Goal: Task Accomplishment & Management: Complete application form

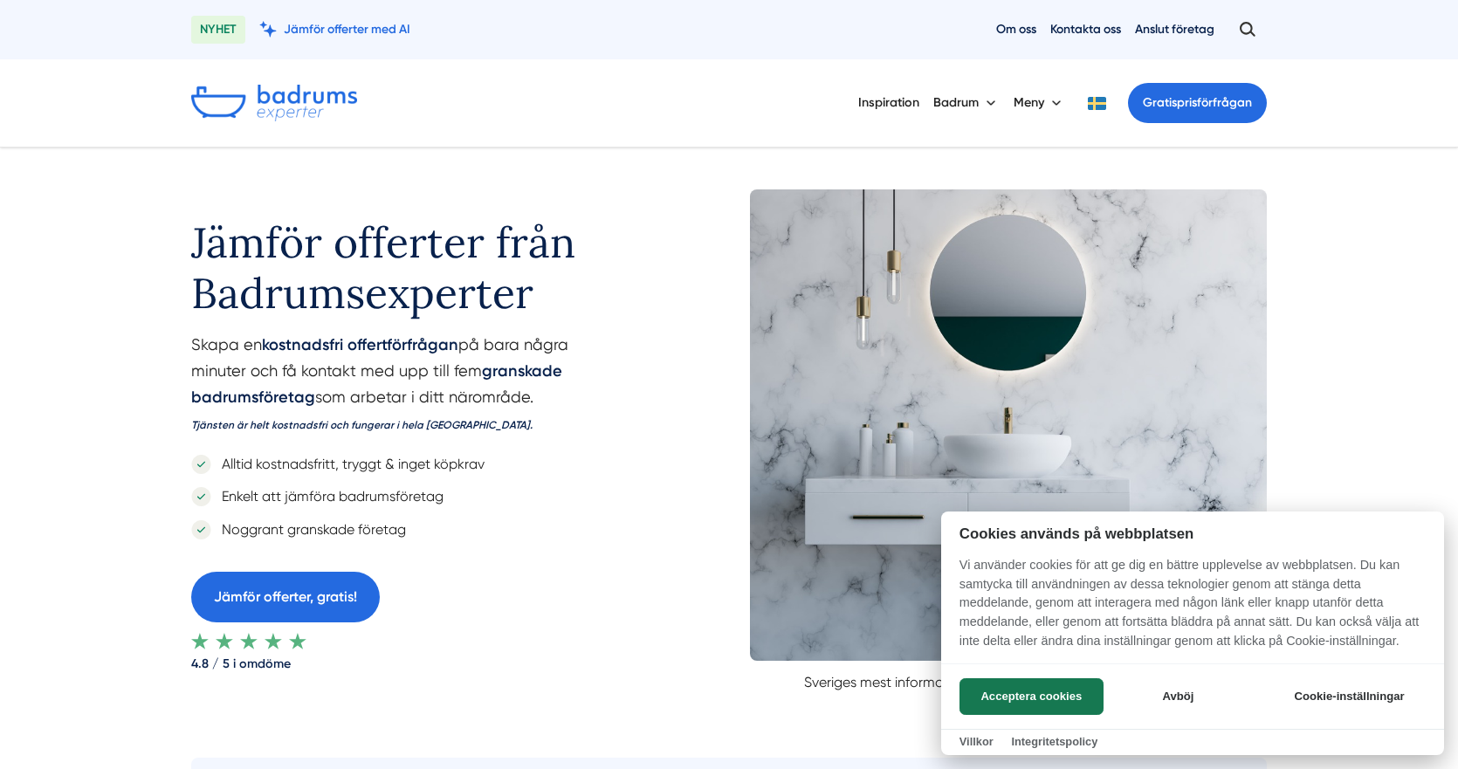
click at [988, 104] on div at bounding box center [729, 384] width 1458 height 769
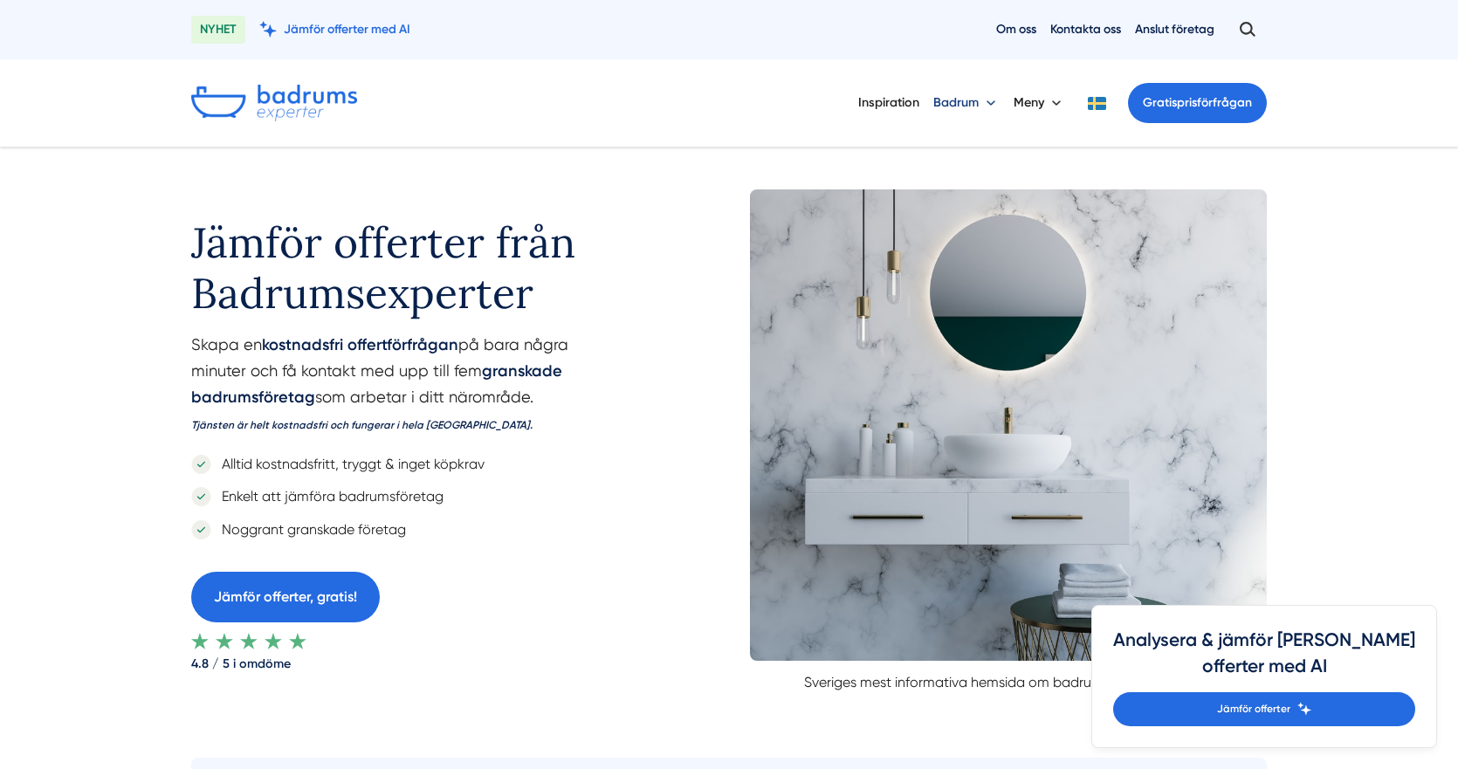
click at [985, 107] on button "Badrum" at bounding box center [966, 102] width 66 height 45
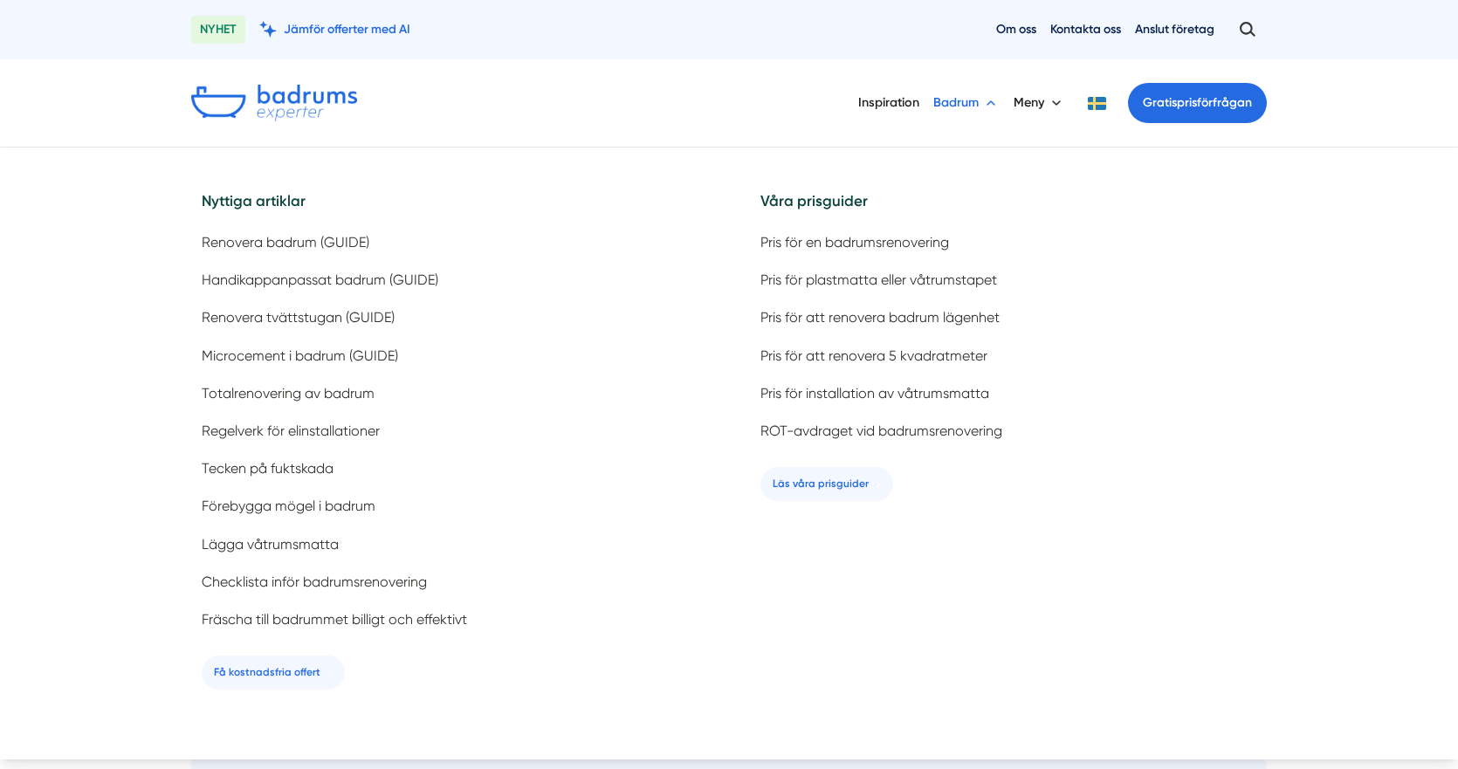
click at [985, 107] on button "Badrum" at bounding box center [966, 102] width 66 height 45
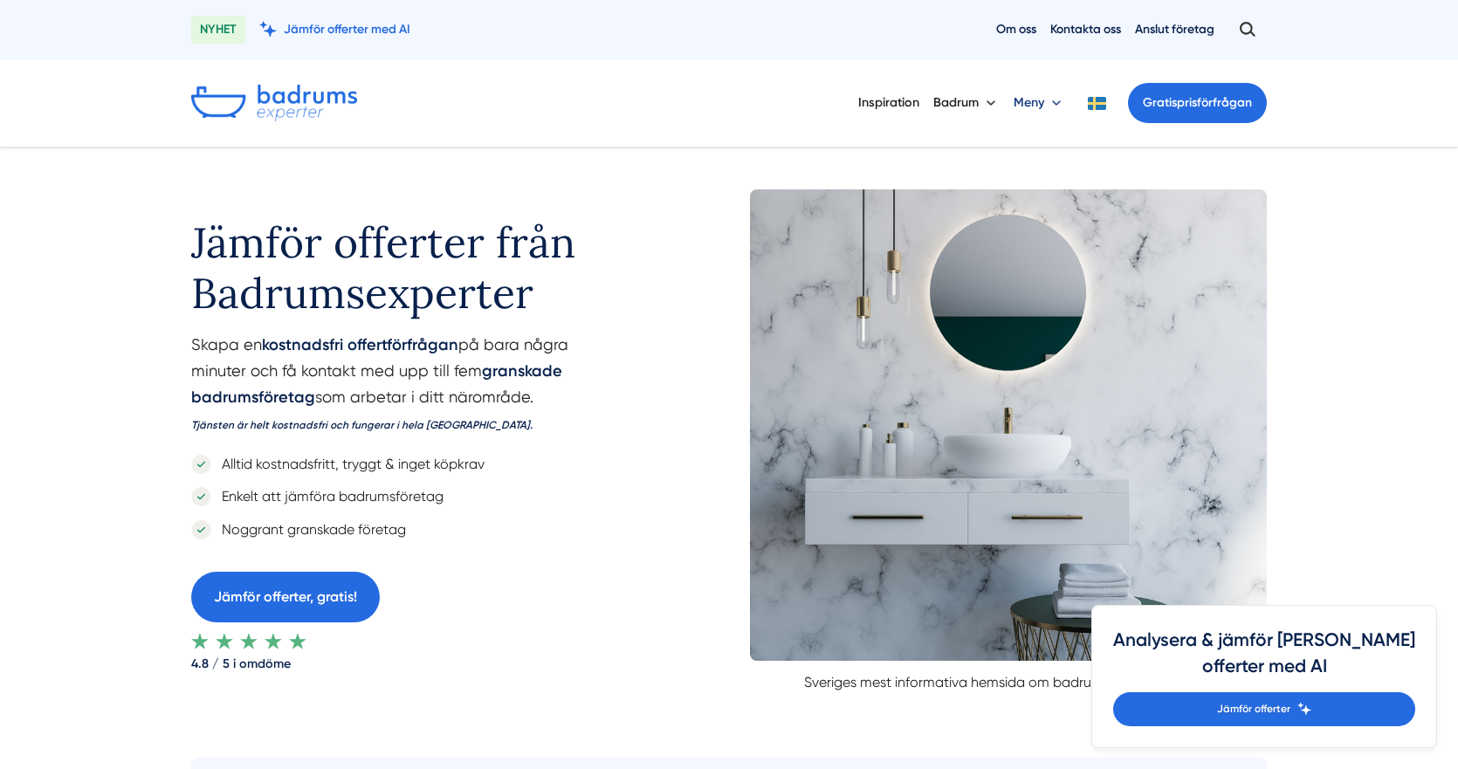
click at [1043, 108] on button "Meny" at bounding box center [1040, 102] width 52 height 45
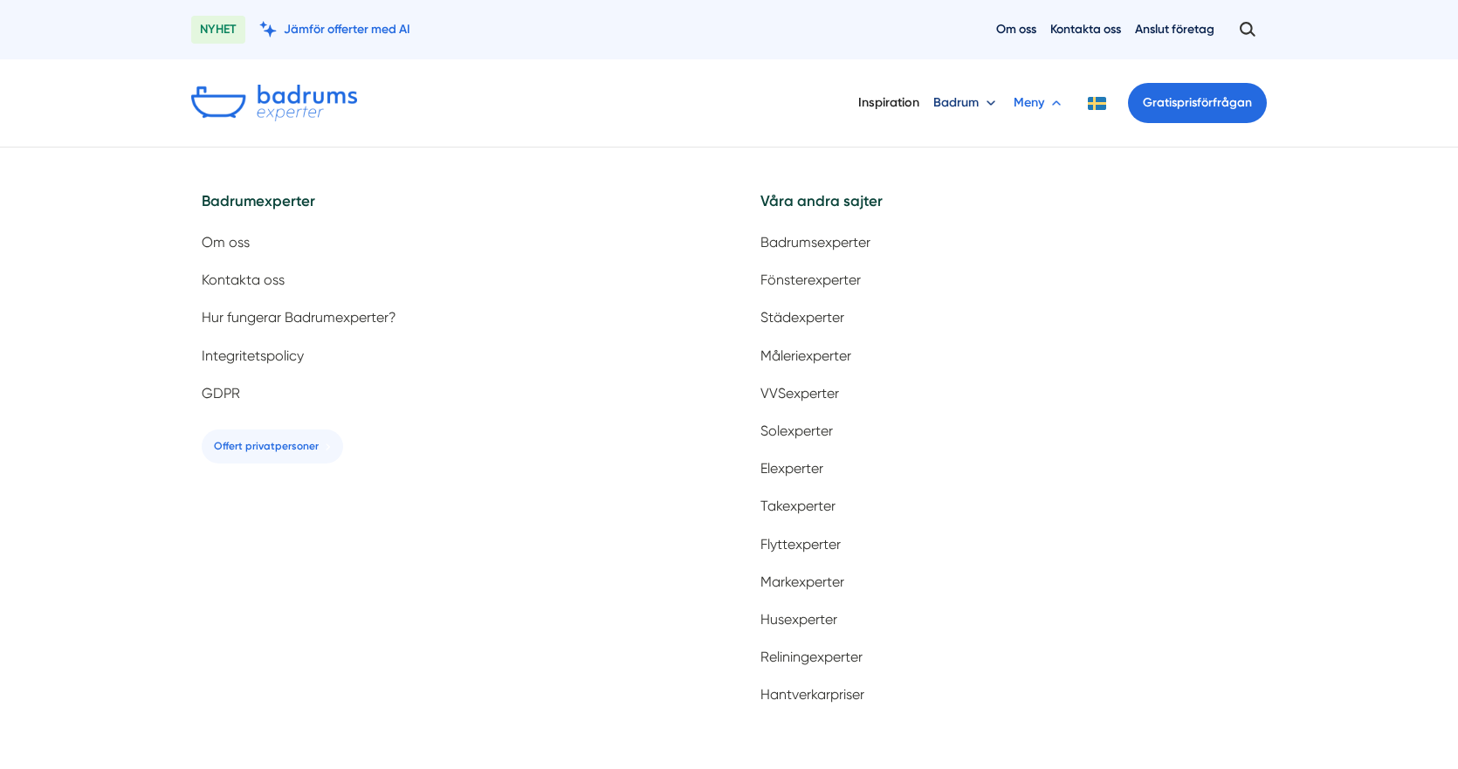
click at [961, 106] on button "Badrum" at bounding box center [966, 102] width 66 height 45
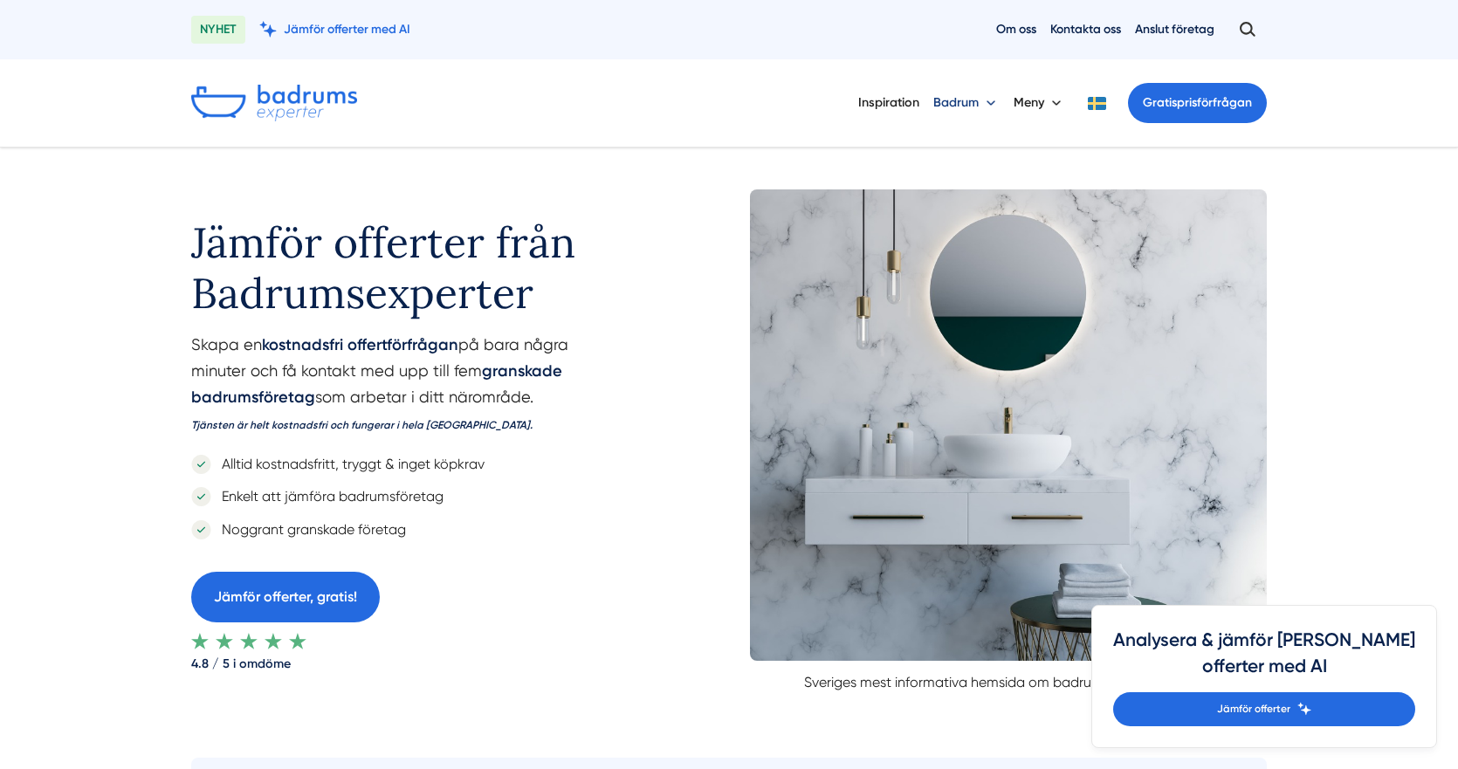
click at [965, 106] on button "Badrum" at bounding box center [966, 102] width 66 height 45
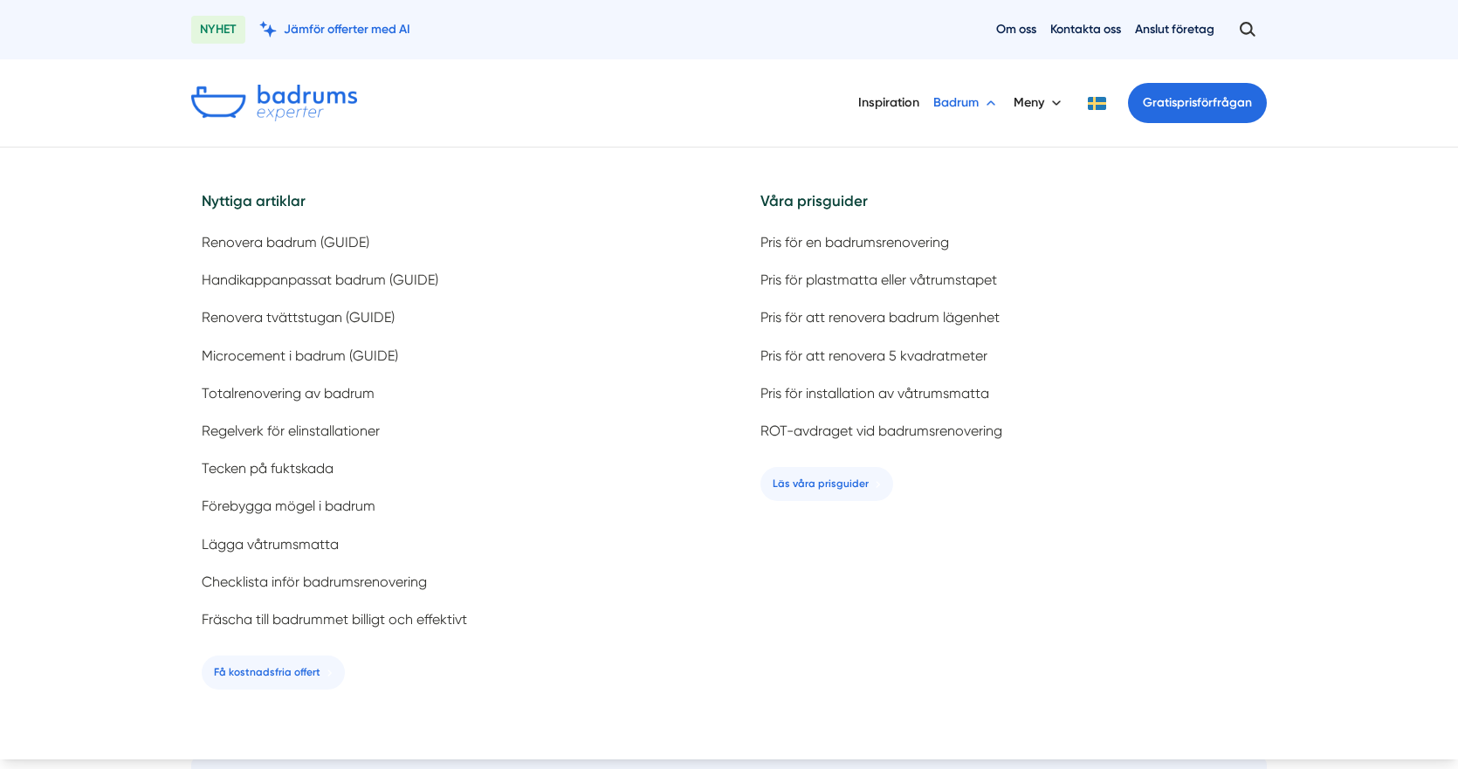
click at [975, 104] on button "Badrum" at bounding box center [966, 102] width 66 height 45
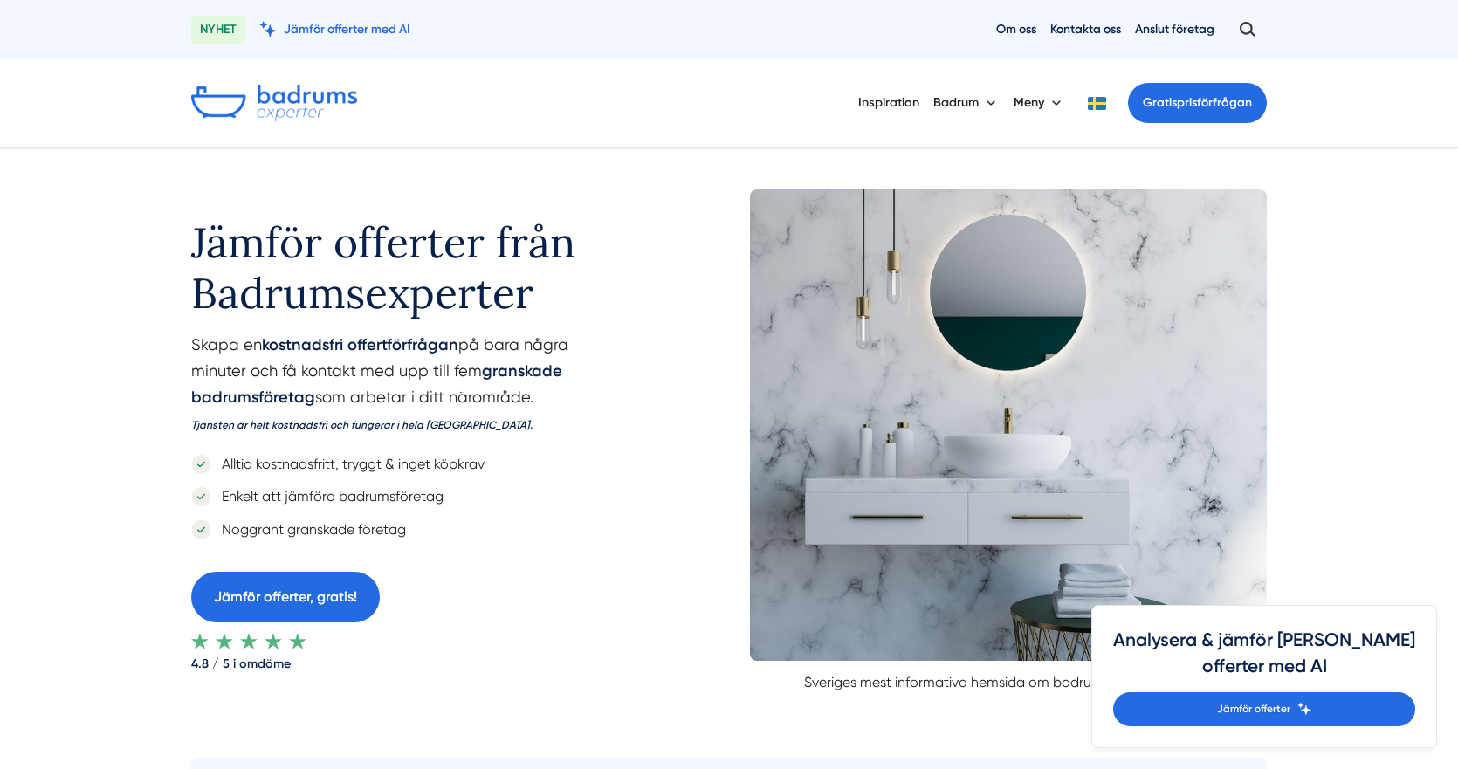
click at [1007, 103] on div "Inspiration Badrum Meny Gratis prisförfrågan" at bounding box center [1062, 102] width 409 height 45
click at [1028, 103] on button "Meny" at bounding box center [1040, 102] width 52 height 45
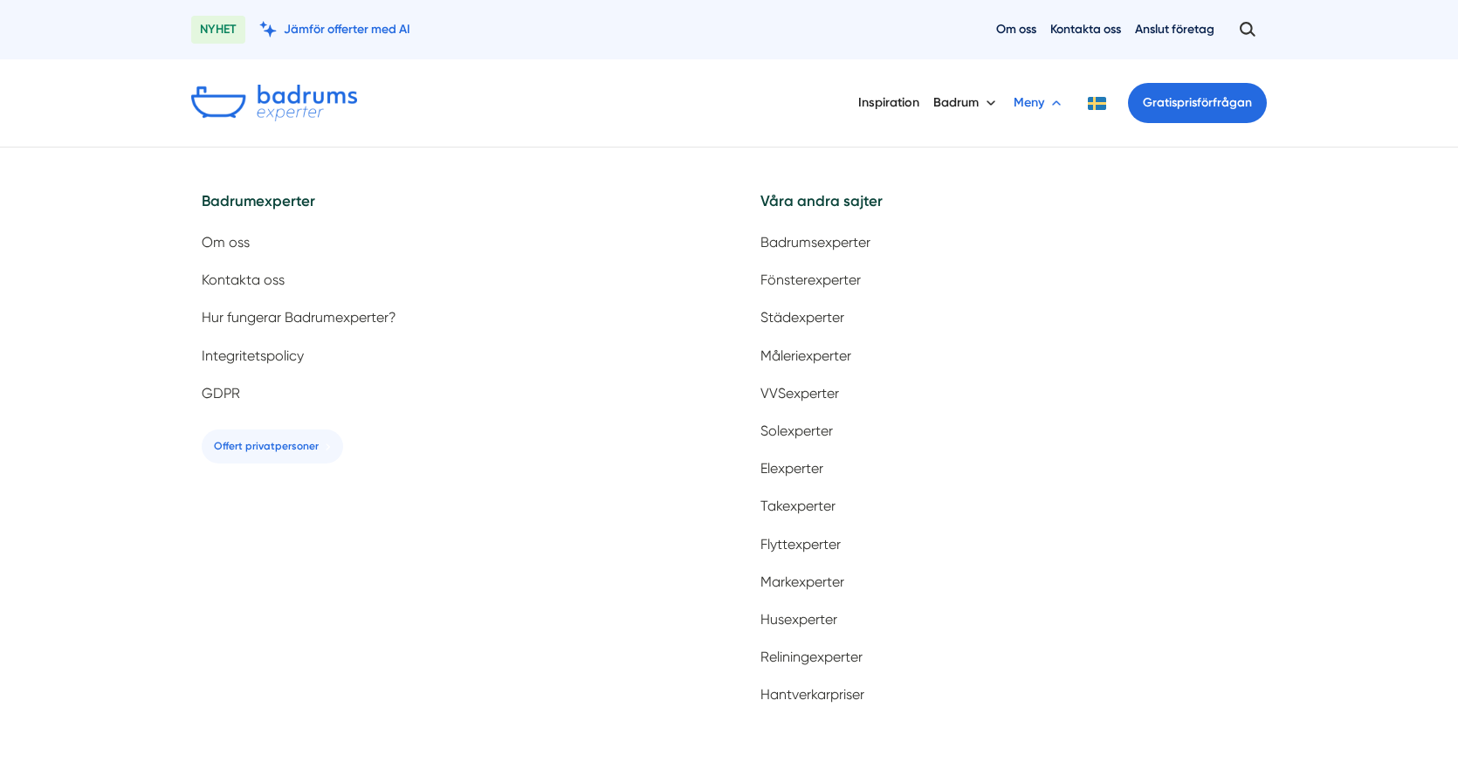
click at [1028, 103] on button "Meny" at bounding box center [1040, 102] width 52 height 45
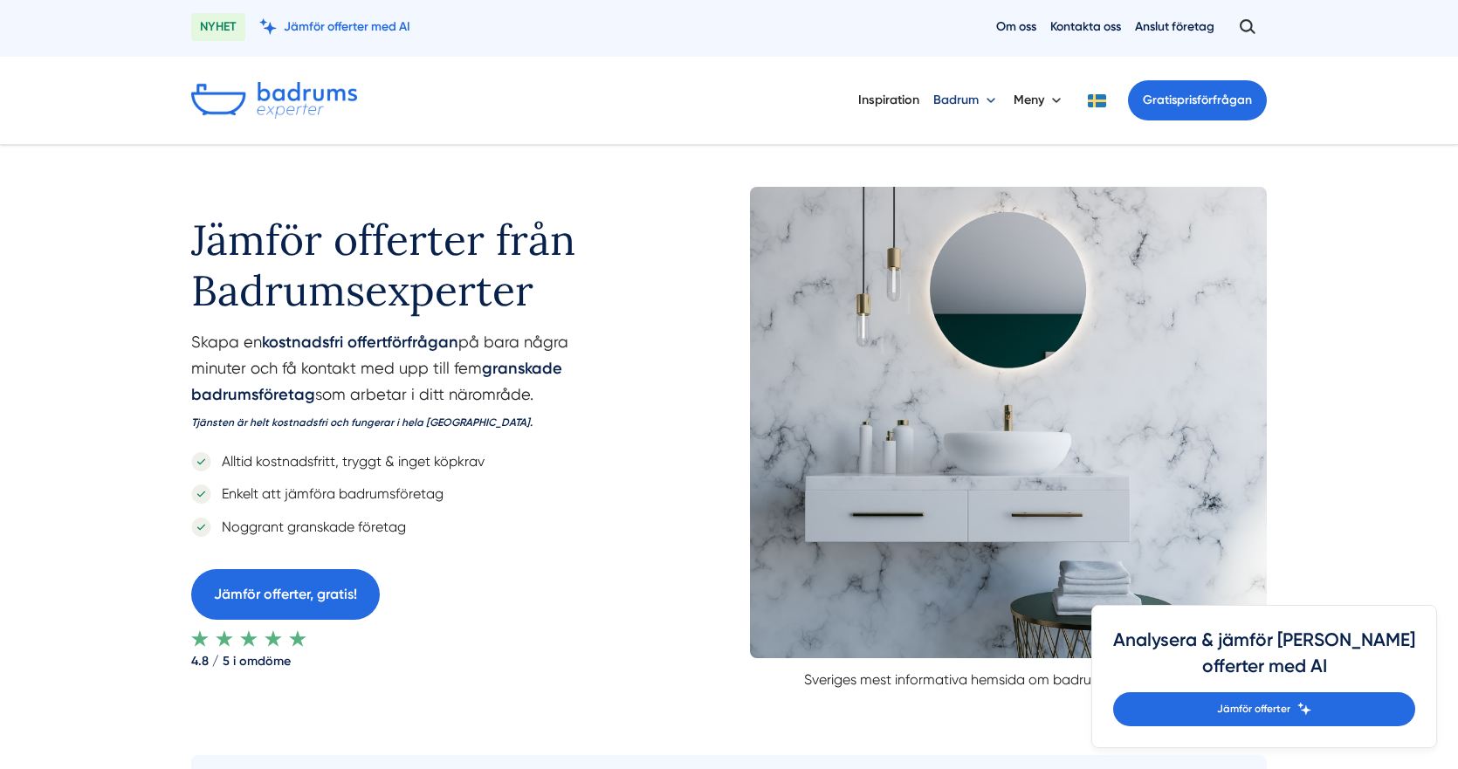
click at [983, 103] on button "Badrum" at bounding box center [966, 100] width 66 height 45
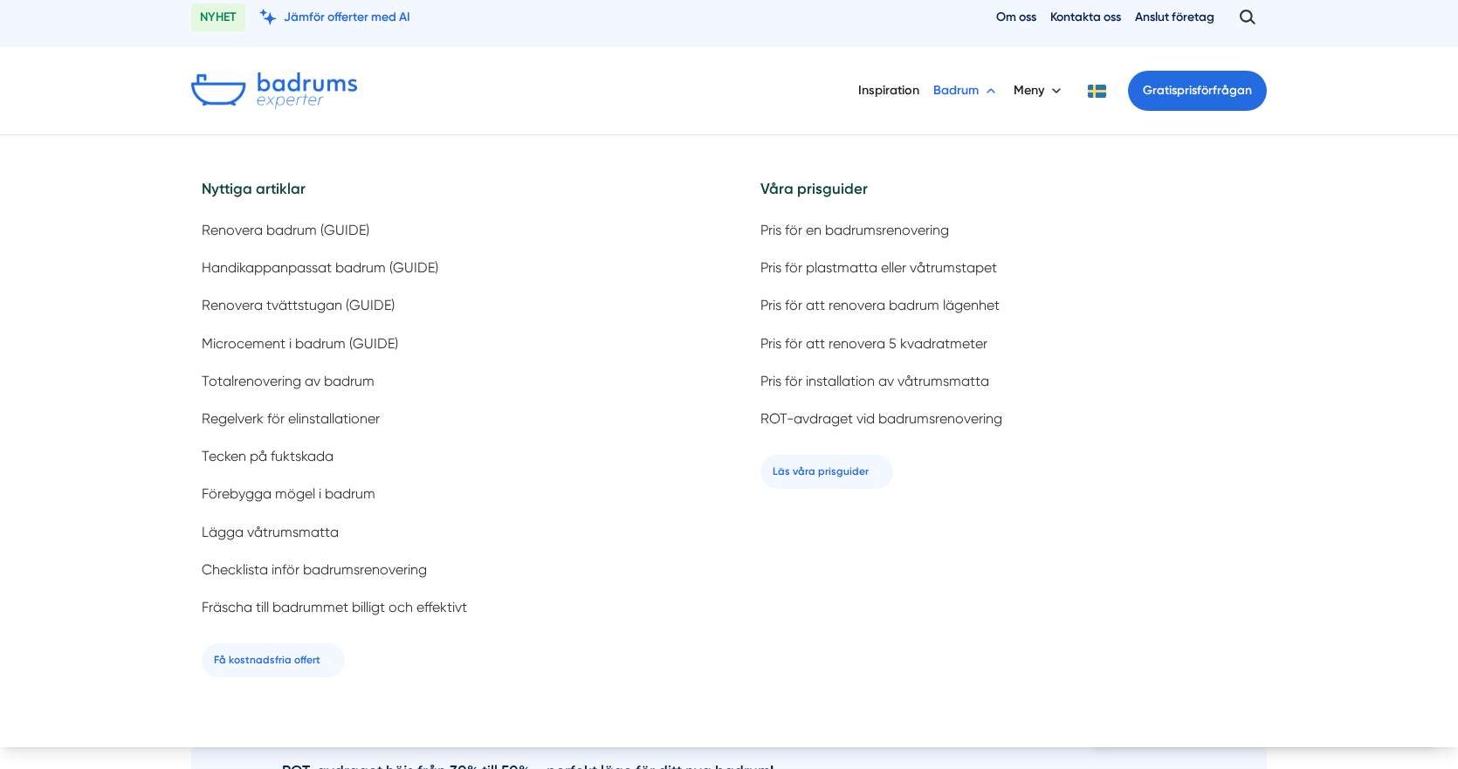
click at [983, 103] on button "Badrum" at bounding box center [966, 90] width 66 height 45
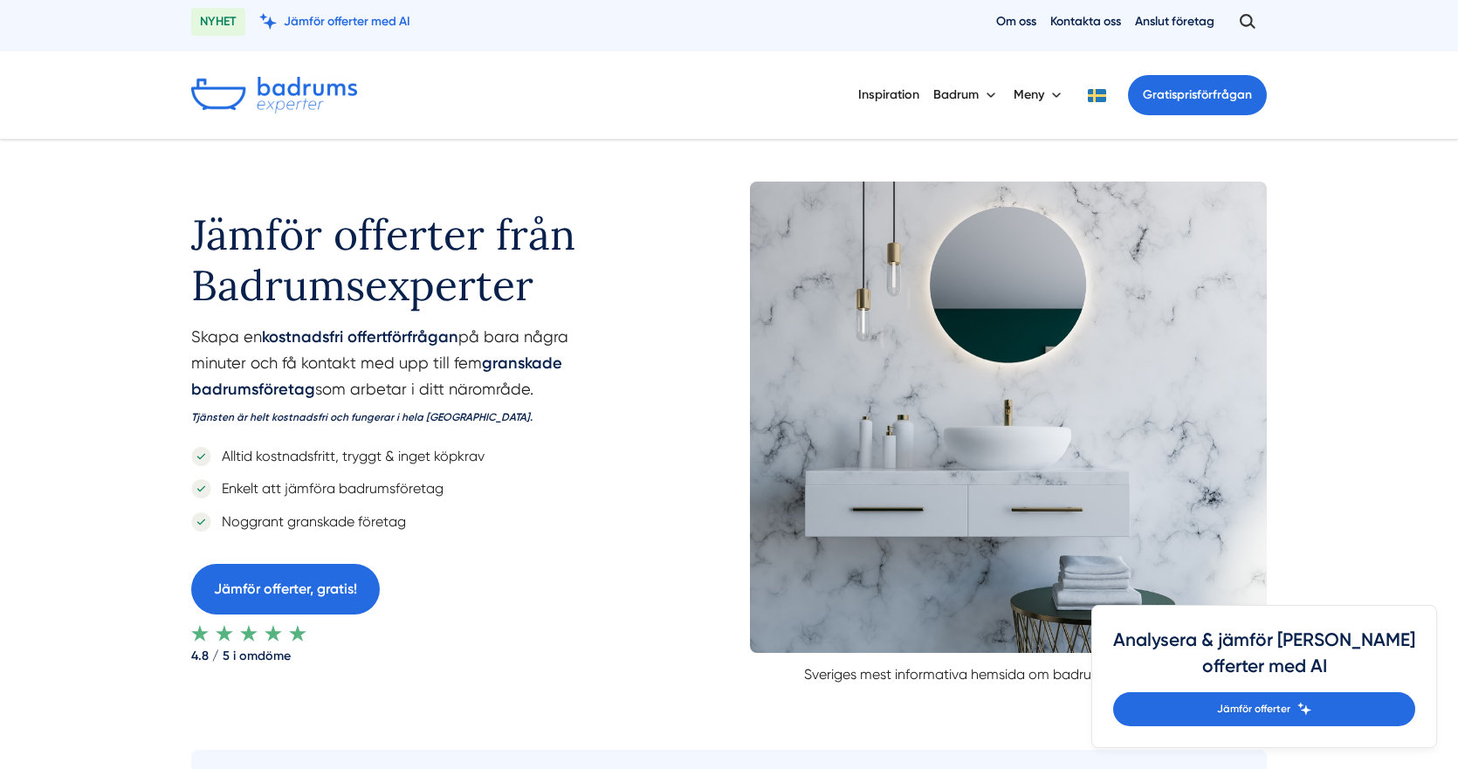
click at [1093, 100] on button at bounding box center [1096, 95] width 35 height 13
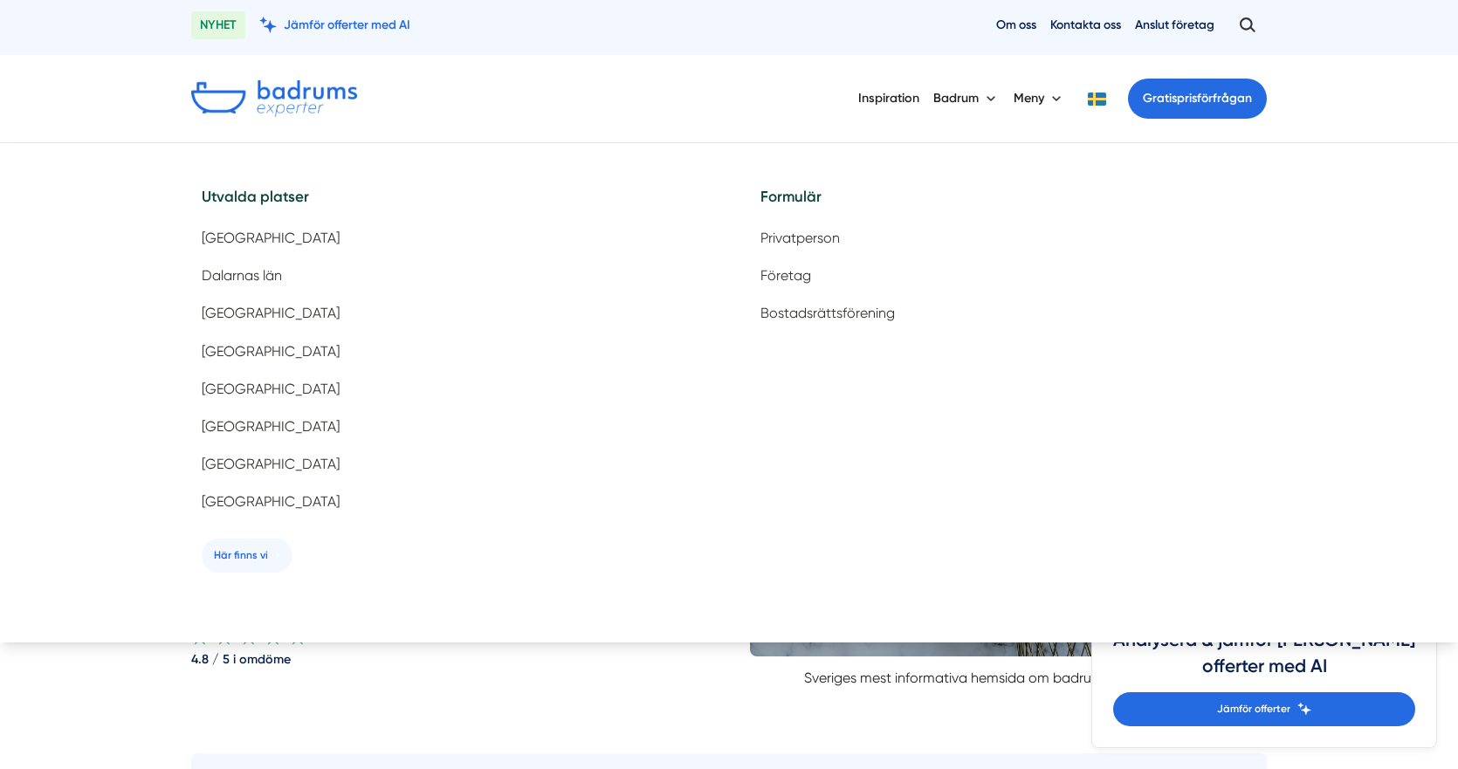
scroll to position [3, 0]
click at [1093, 100] on button at bounding box center [1096, 100] width 35 height 13
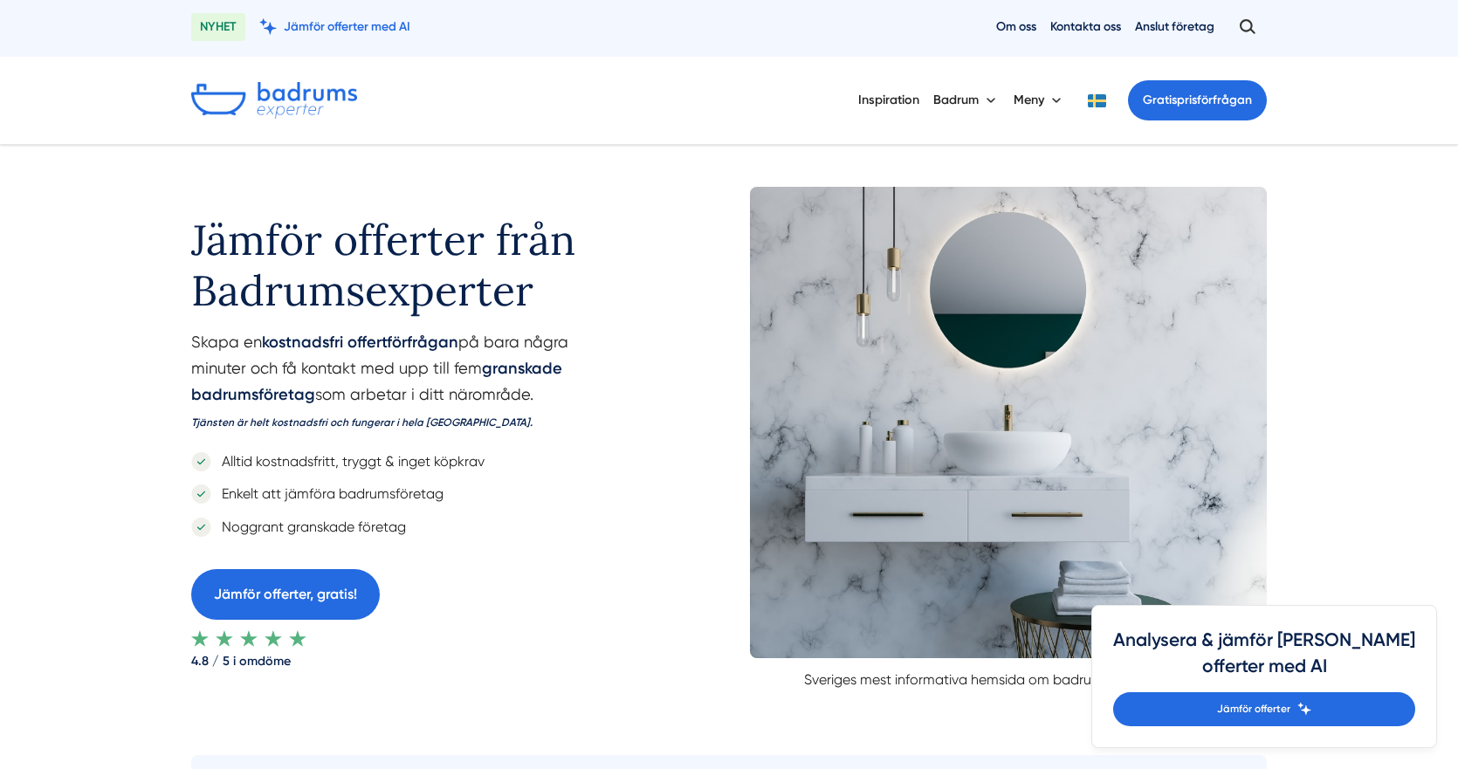
click at [1099, 100] on button at bounding box center [1096, 100] width 35 height 13
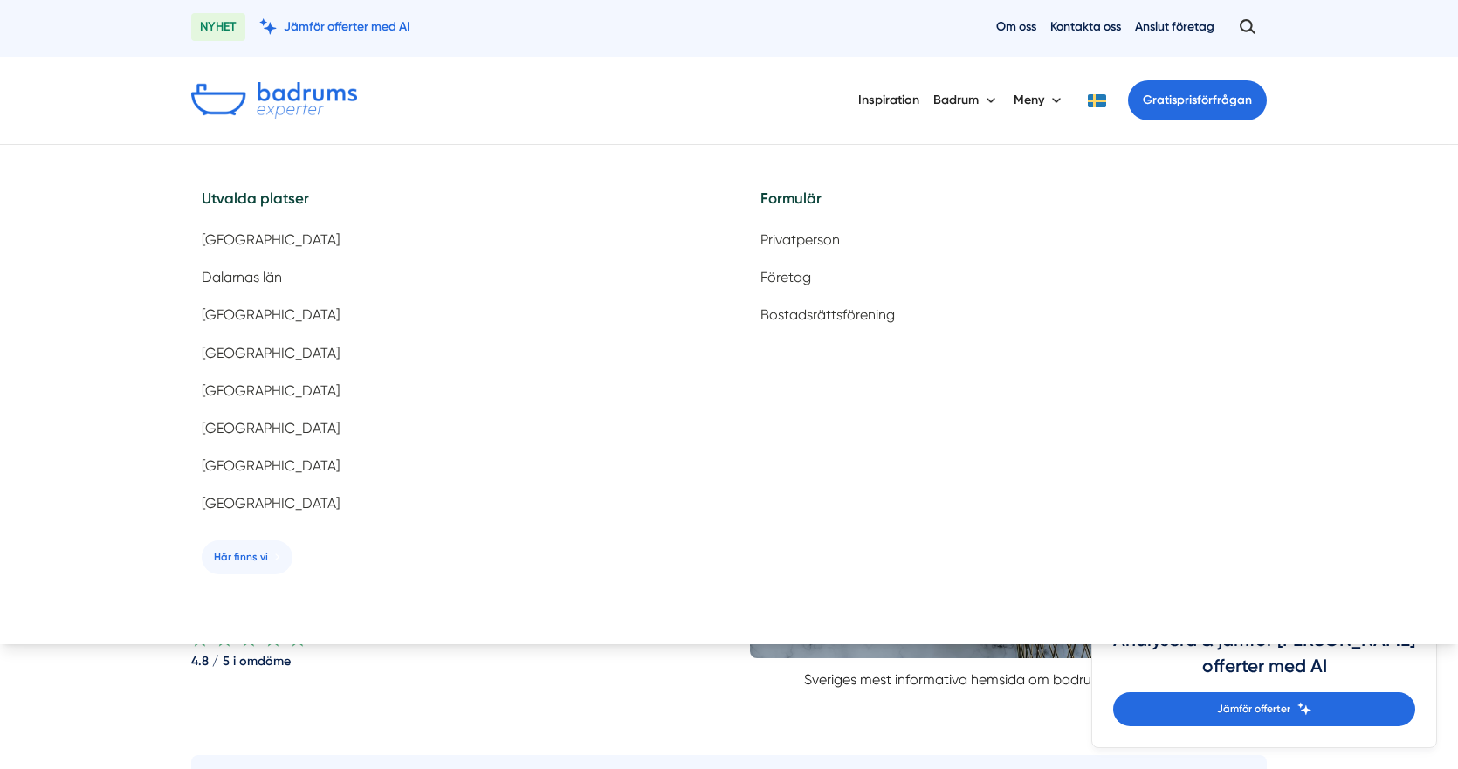
click at [1099, 100] on button at bounding box center [1096, 100] width 35 height 13
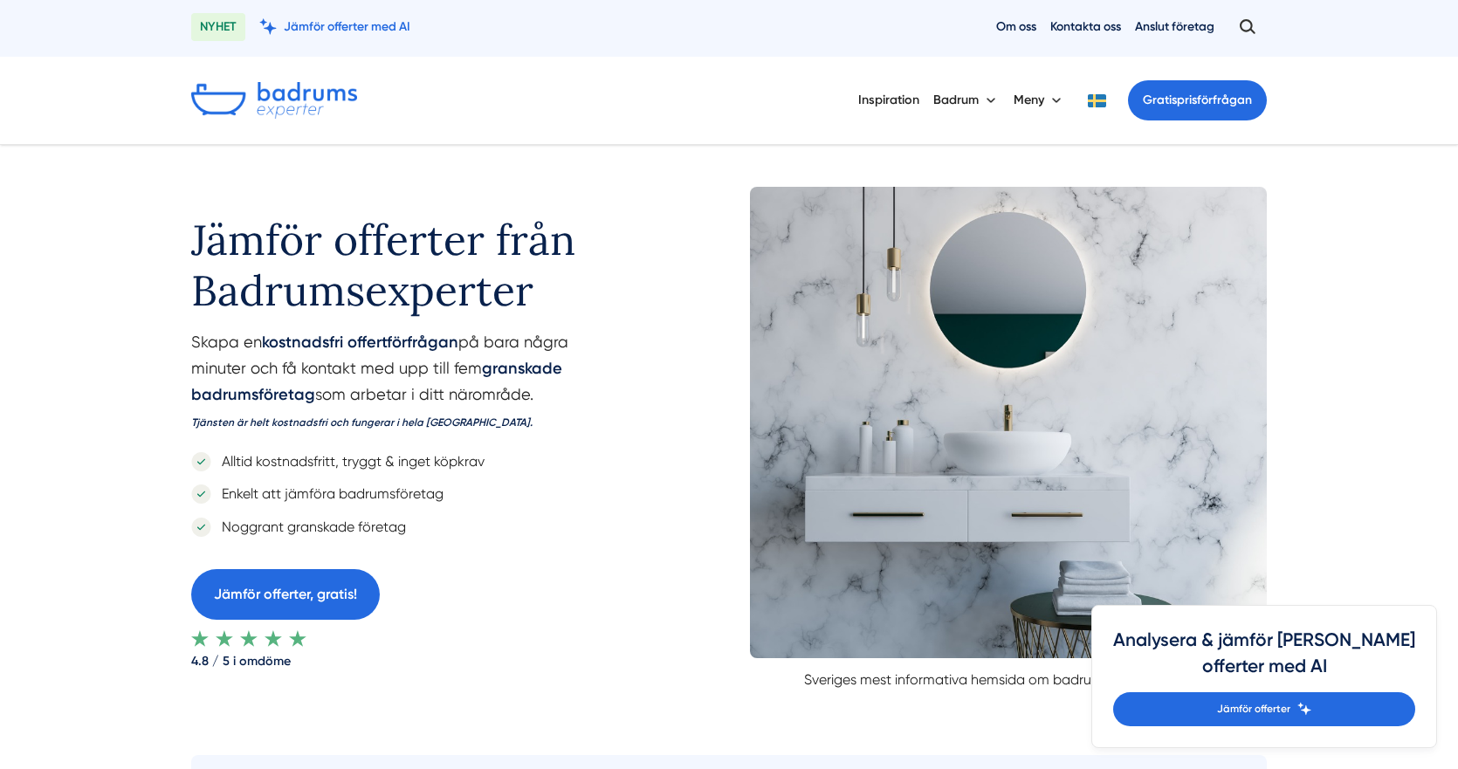
click at [1104, 100] on button at bounding box center [1096, 100] width 35 height 13
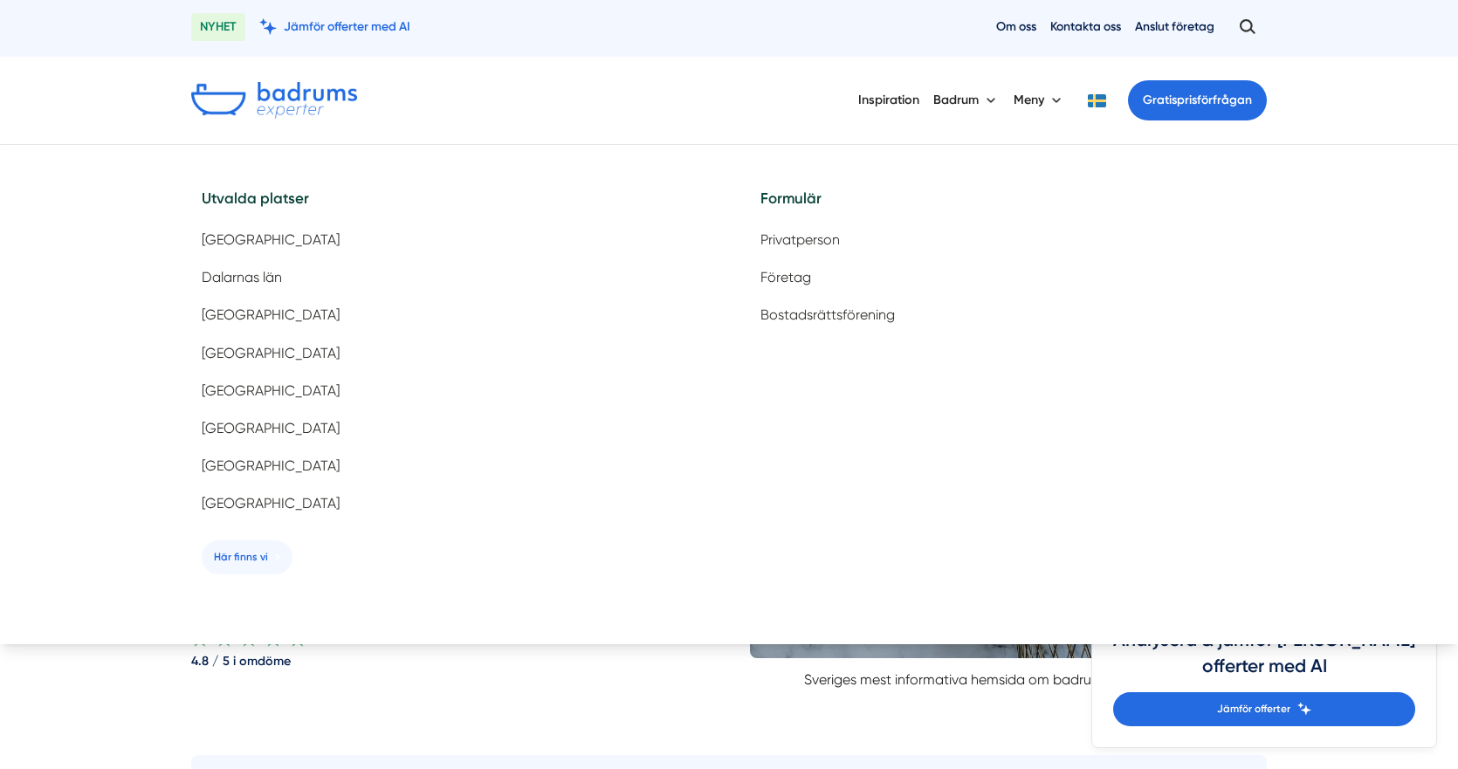
click at [1104, 100] on button at bounding box center [1096, 100] width 35 height 13
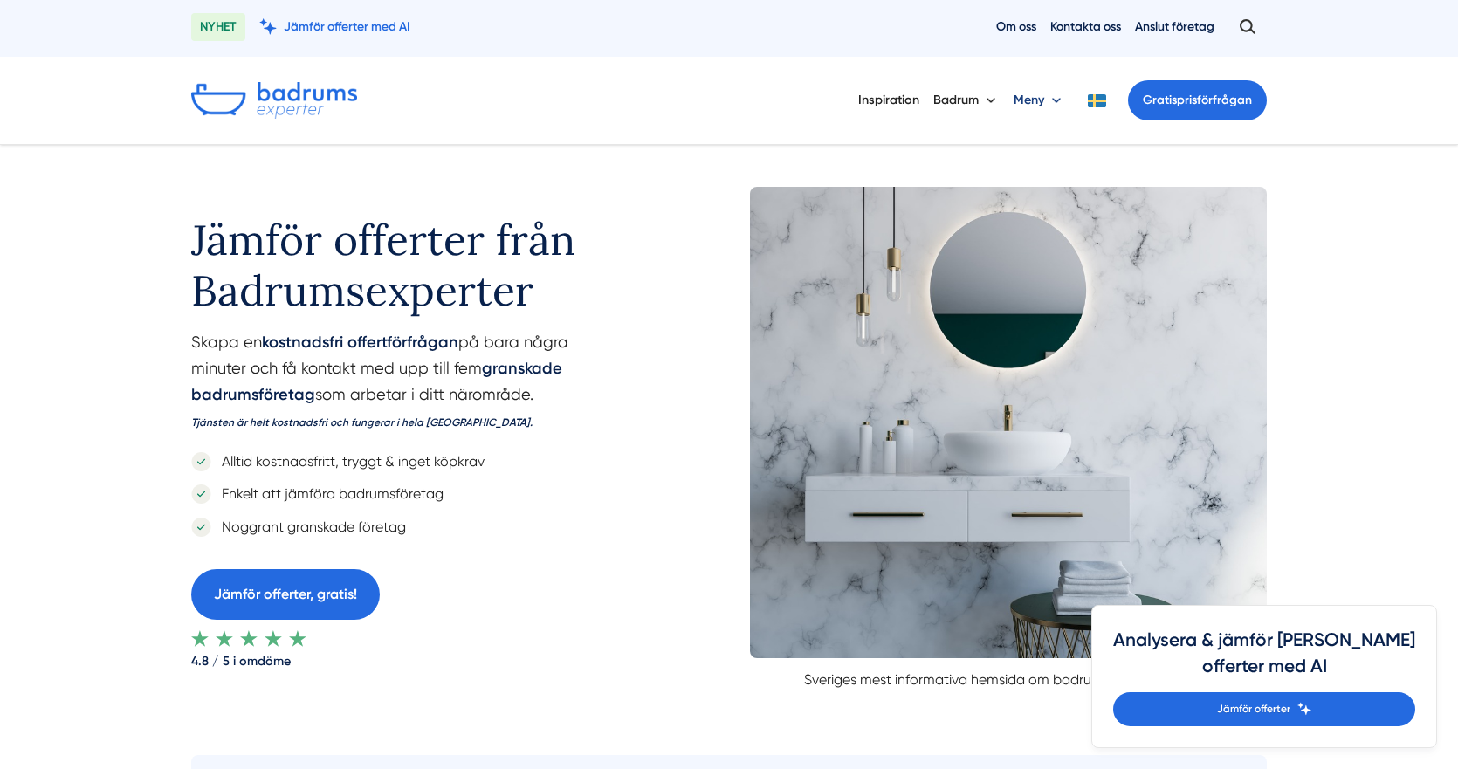
click at [1043, 99] on button "Meny" at bounding box center [1040, 100] width 52 height 45
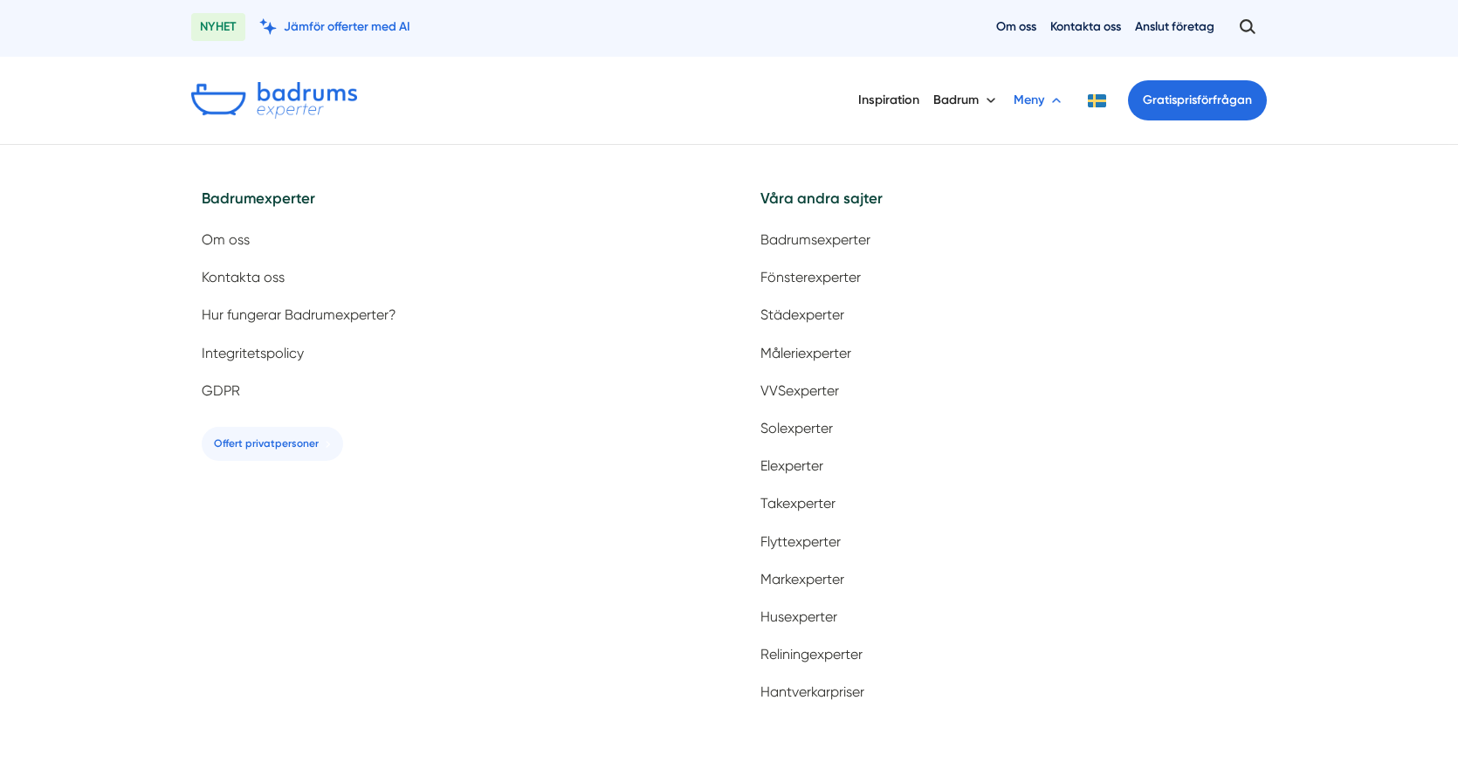
click at [1043, 99] on button "Meny" at bounding box center [1040, 100] width 52 height 45
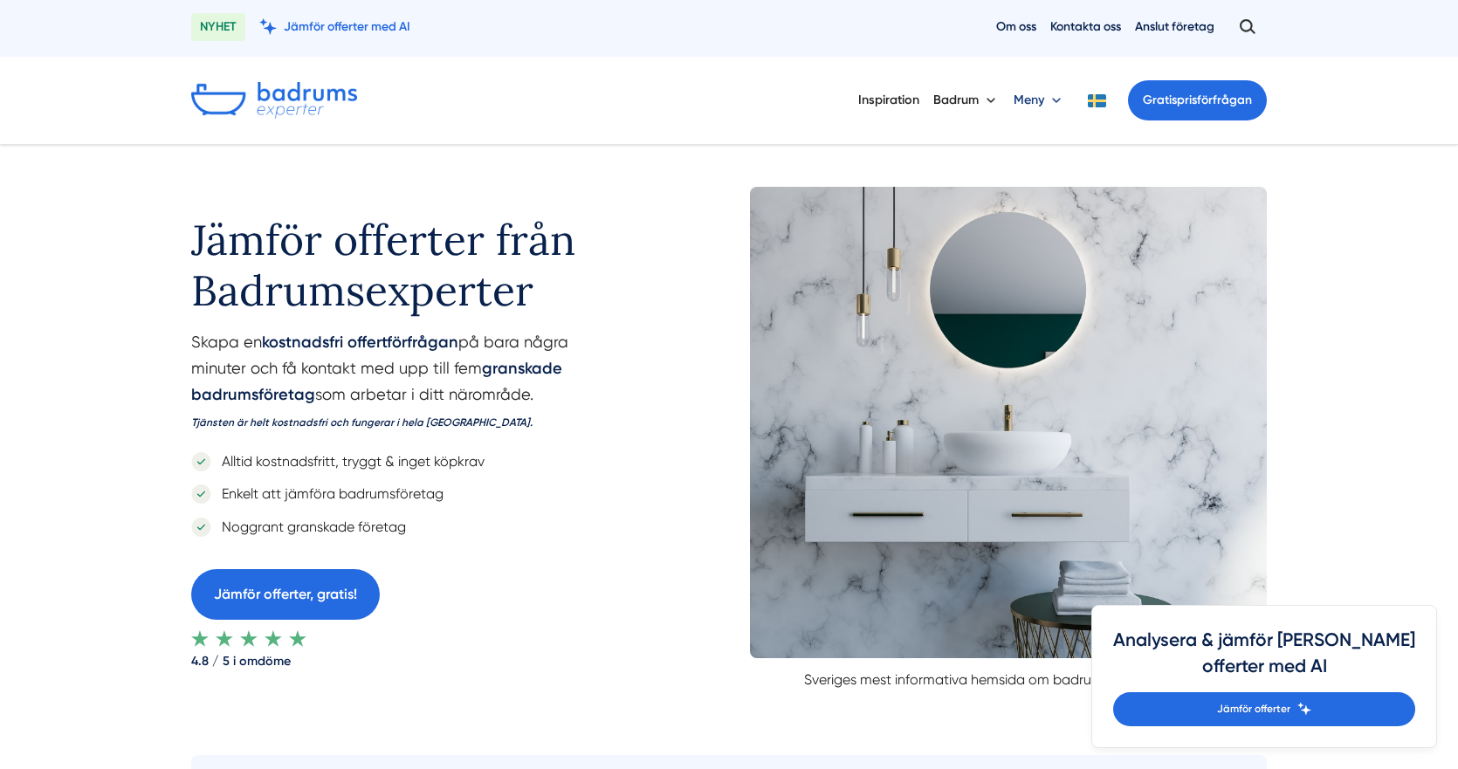
click at [1043, 99] on button "Meny" at bounding box center [1040, 100] width 52 height 45
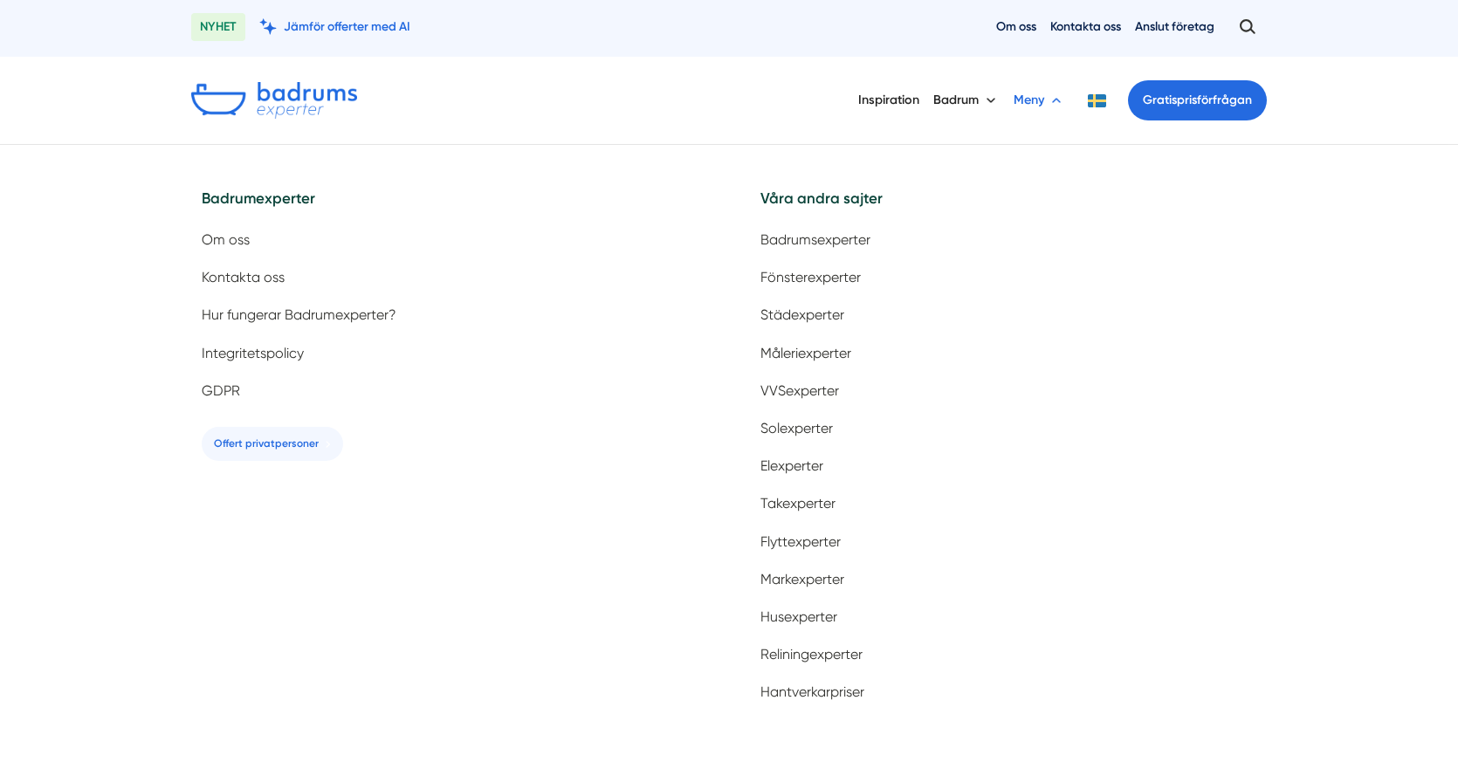
click at [1043, 99] on button "Meny" at bounding box center [1040, 100] width 52 height 45
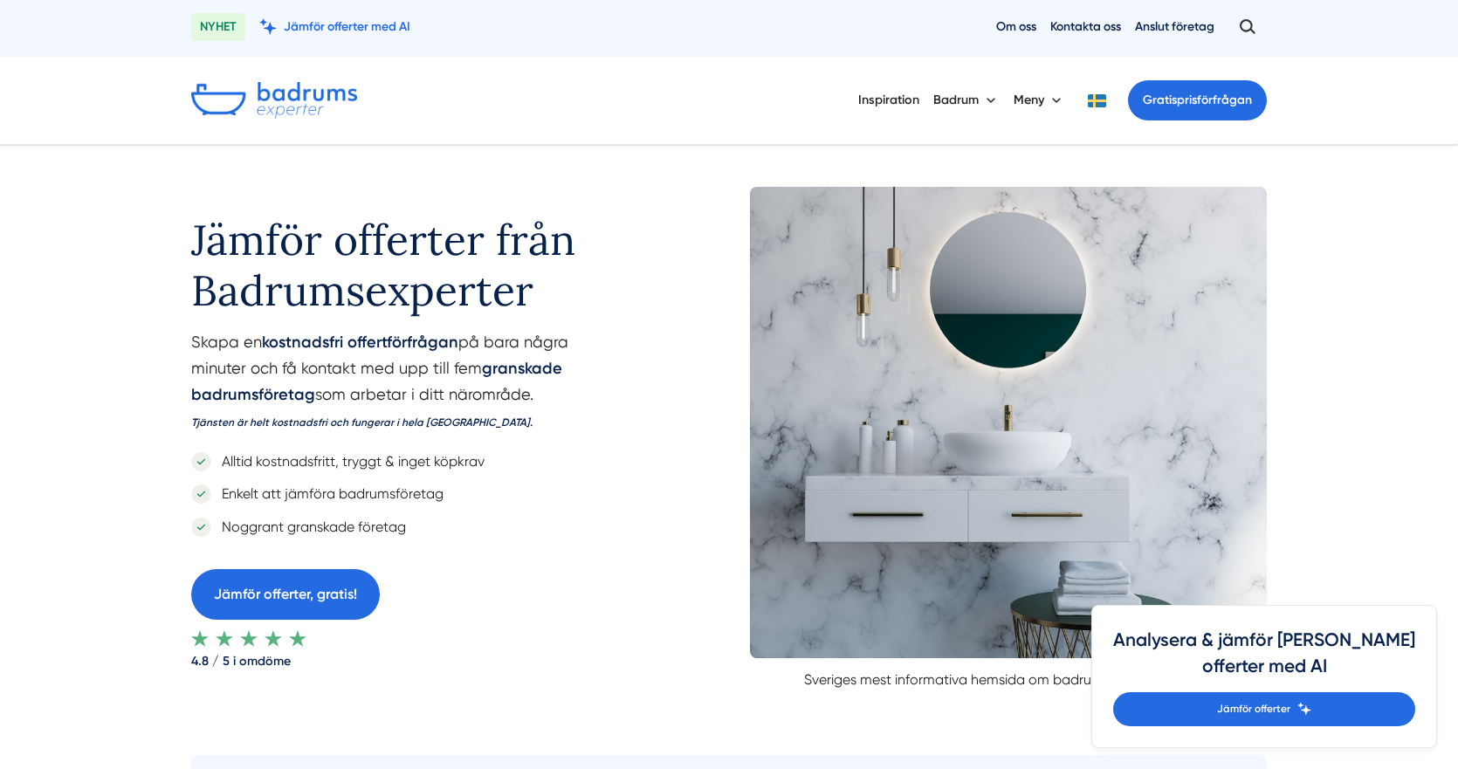
click at [1070, 100] on div "Inspiration Badrum Meny Gratis prisförfrågan" at bounding box center [1062, 100] width 409 height 45
click at [1097, 100] on button at bounding box center [1096, 100] width 35 height 13
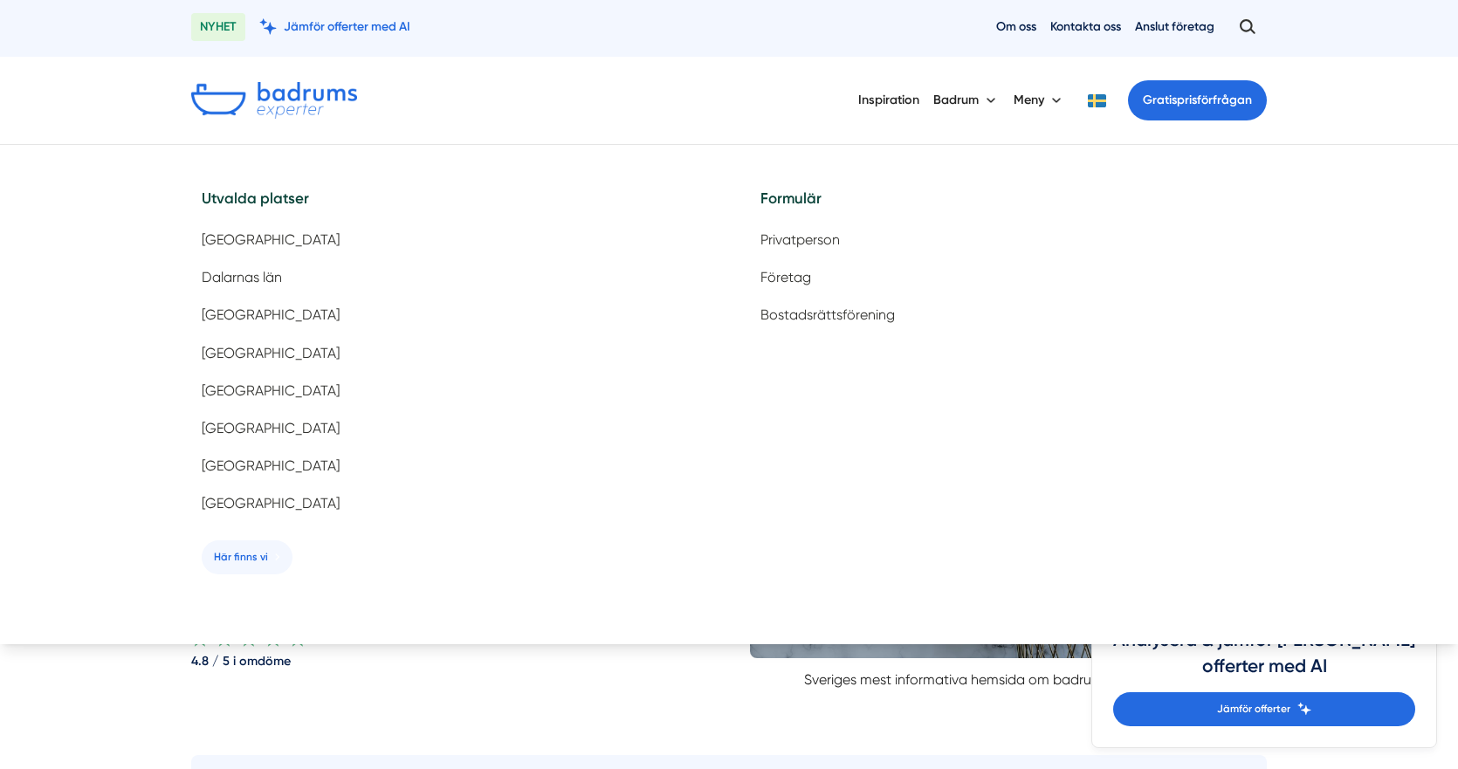
click at [1097, 100] on button at bounding box center [1096, 100] width 35 height 13
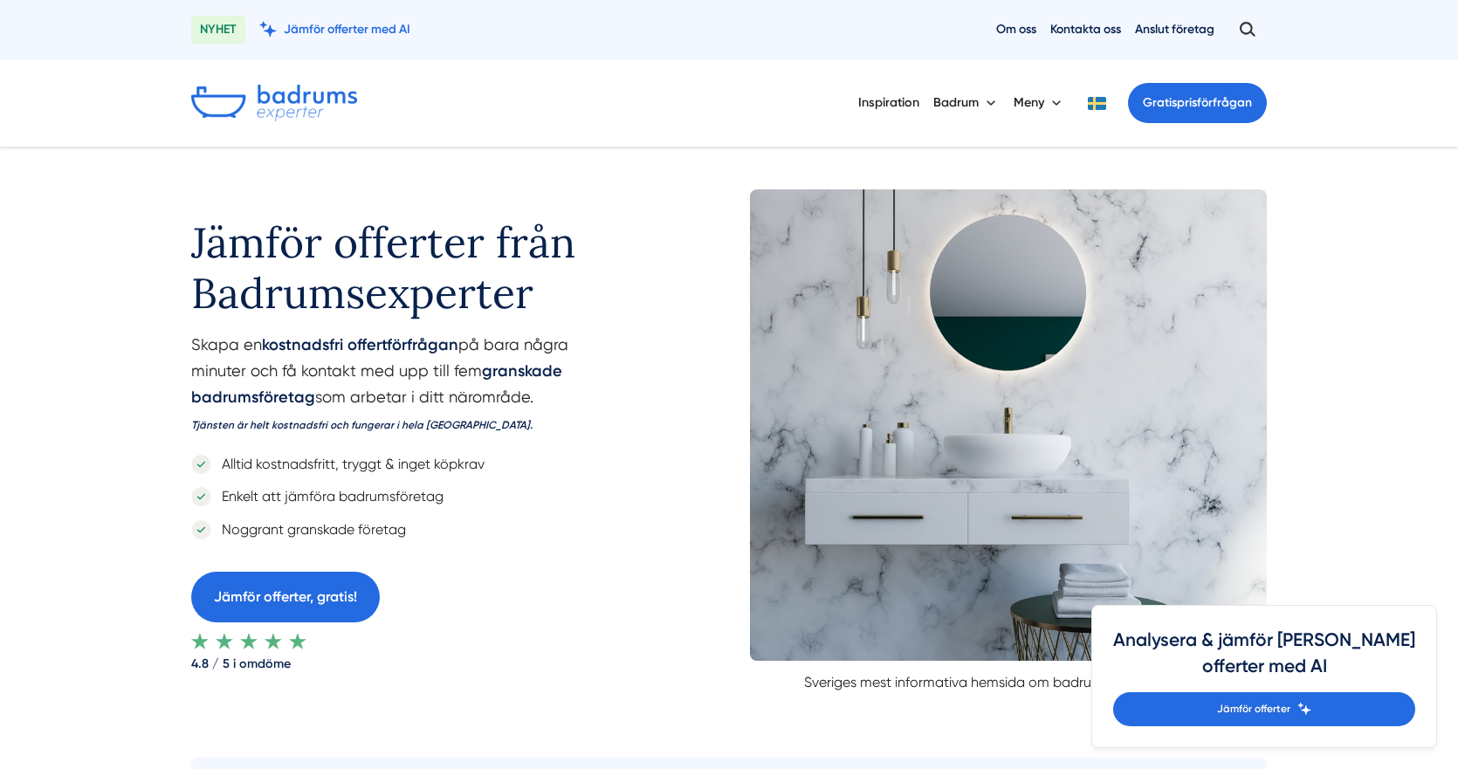
scroll to position [0, 0]
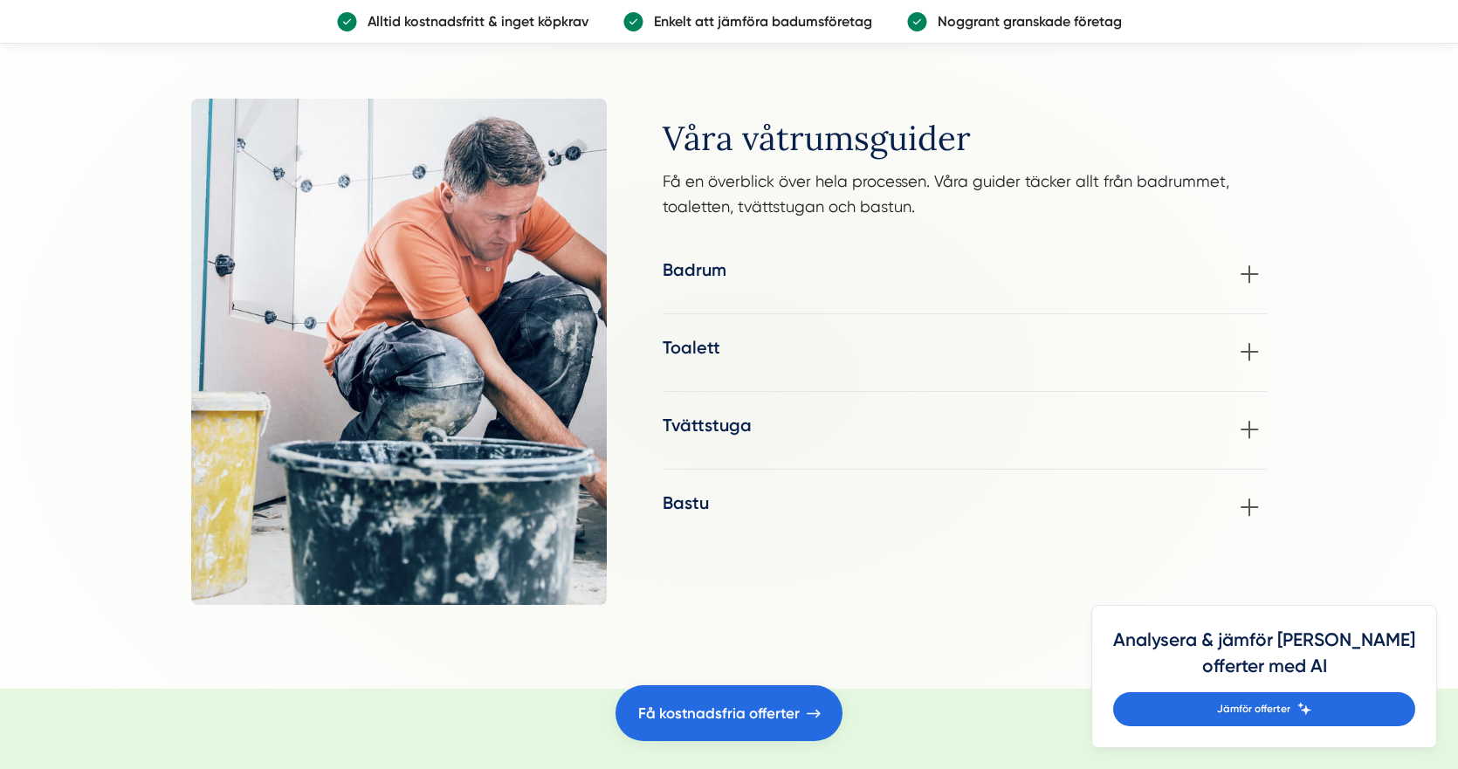
click at [1098, 389] on div "Toalett När det är dags för en renovering av toalett och WC är det viktigt att …" at bounding box center [965, 363] width 604 height 57
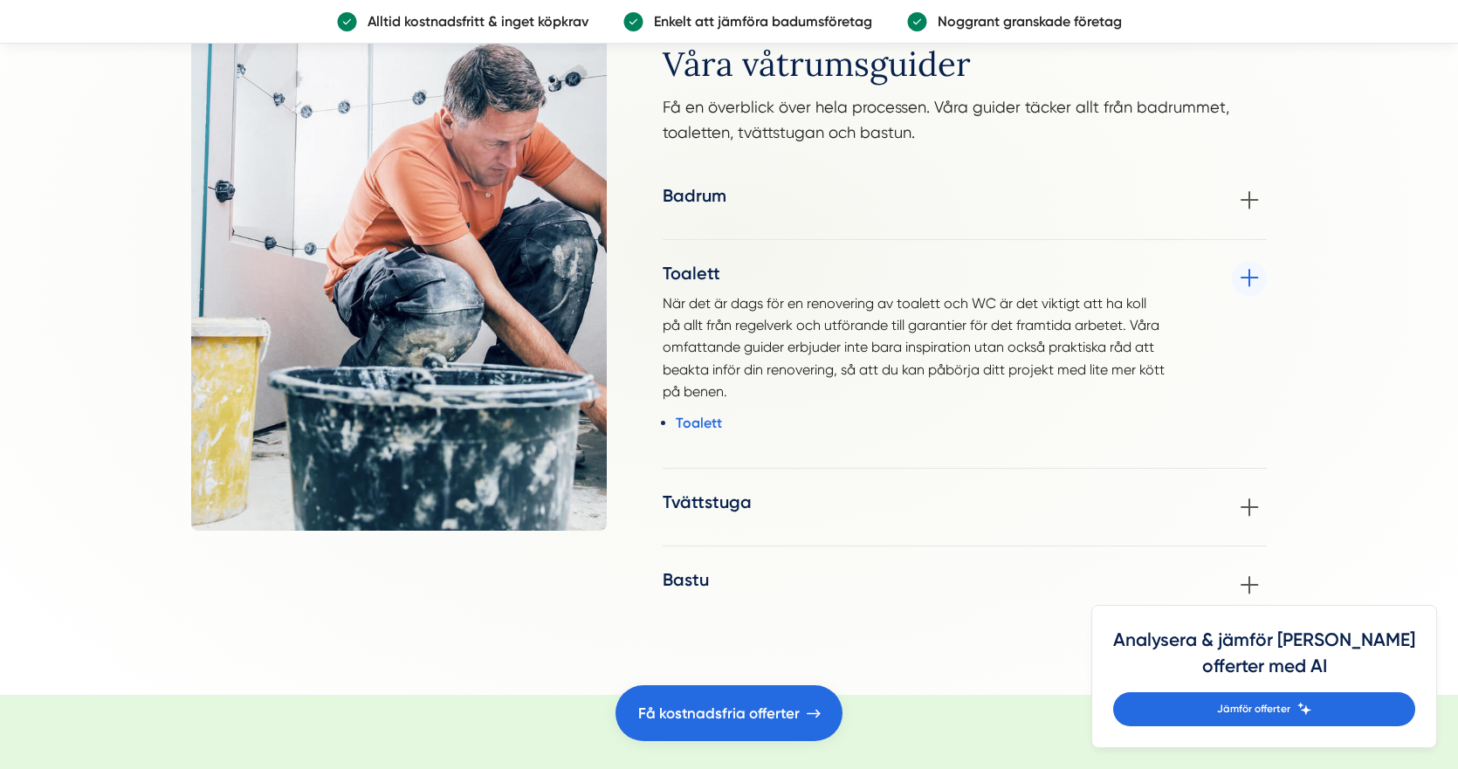
scroll to position [2290, 0]
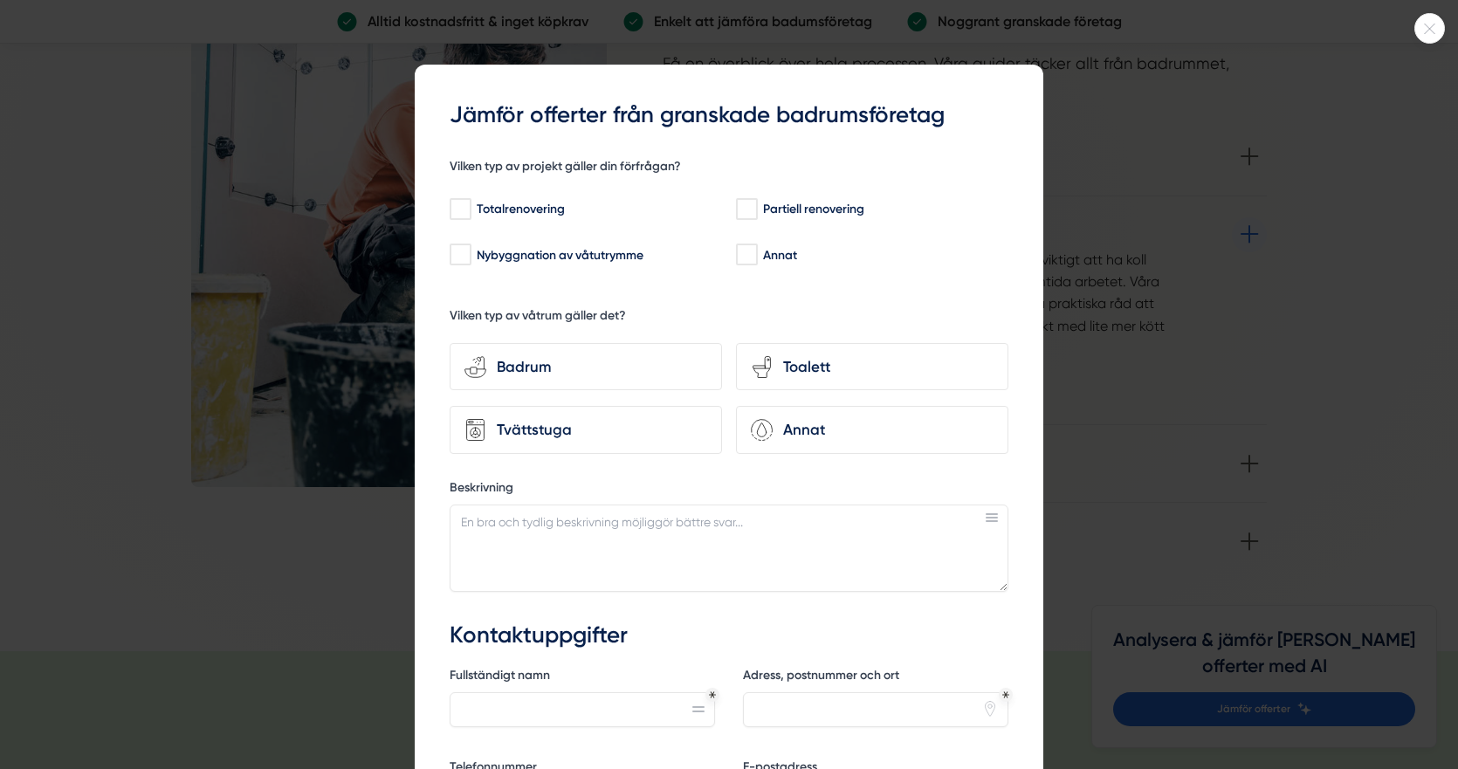
click at [1430, 38] on div at bounding box center [1430, 28] width 31 height 31
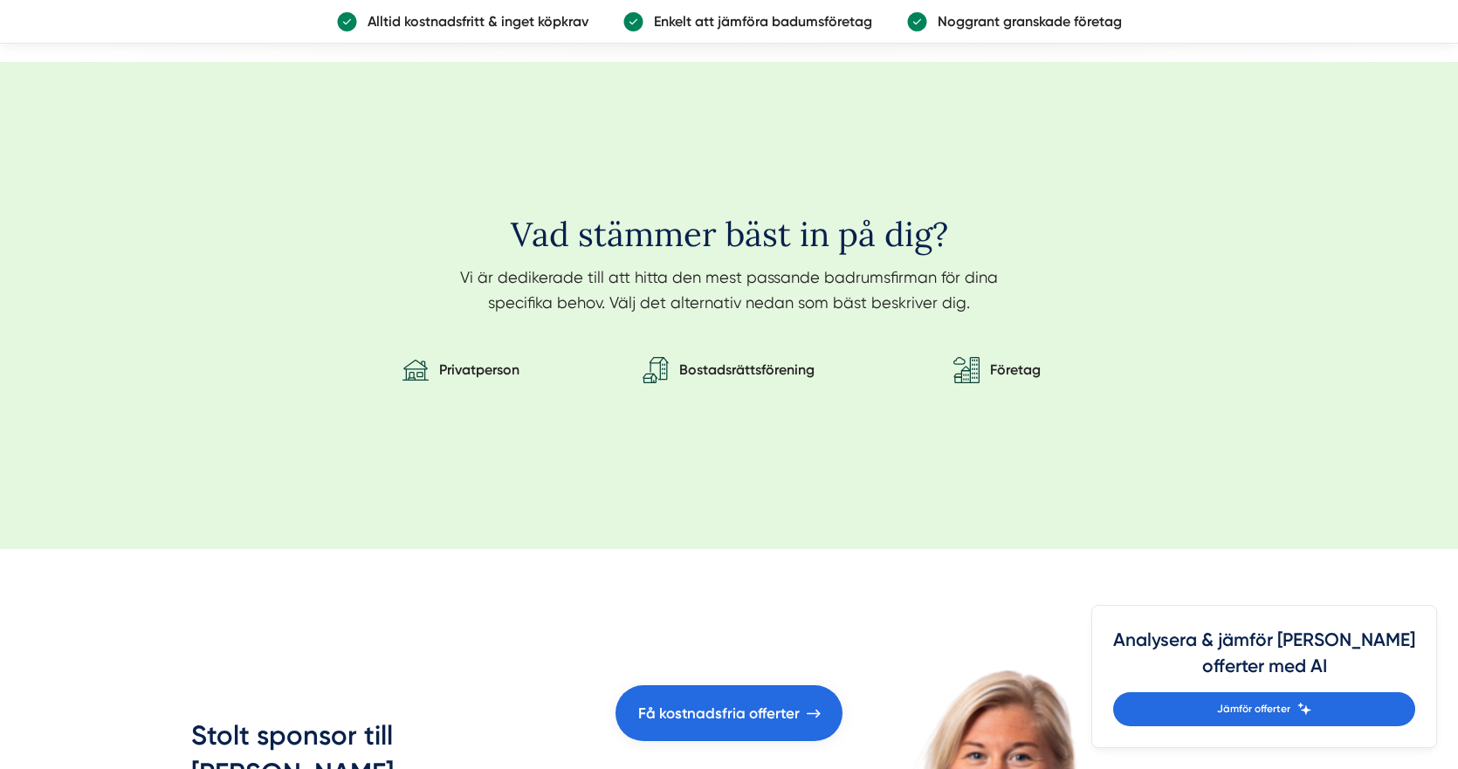
scroll to position [2882, 0]
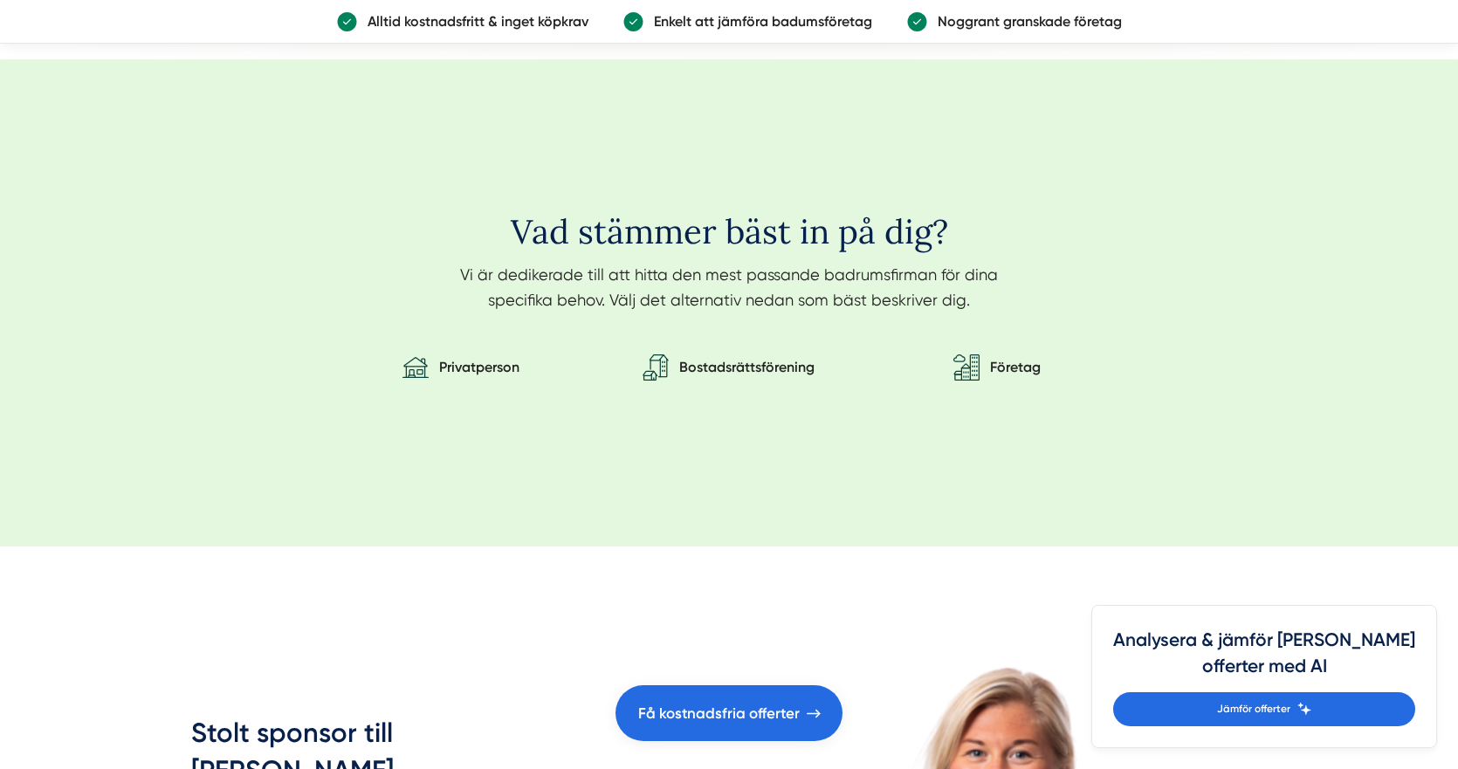
drag, startPoint x: 534, startPoint y: 210, endPoint x: 913, endPoint y: 410, distance: 428.5
click at [905, 352] on div "Vad stämmer bäst in på dig? Vi är dedikerade till att hitta den mest passande b…" at bounding box center [729, 298] width 1076 height 339
drag, startPoint x: 919, startPoint y: 422, endPoint x: 872, endPoint y: 429, distance: 46.8
click at [919, 422] on div "Vad stämmer bäst in på dig? Vi är dedikerade till att hitta den mest passande b…" at bounding box center [729, 298] width 1076 height 339
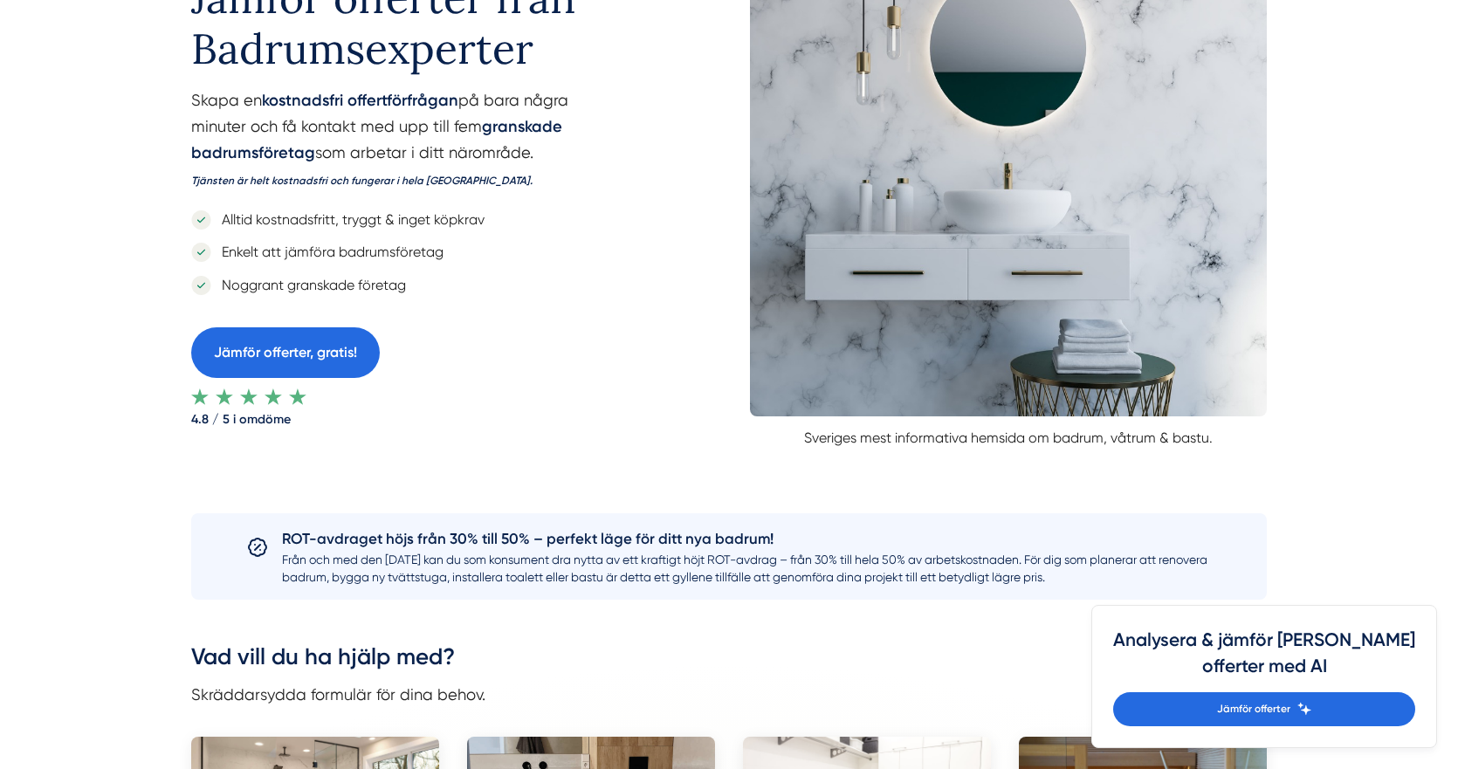
scroll to position [0, 0]
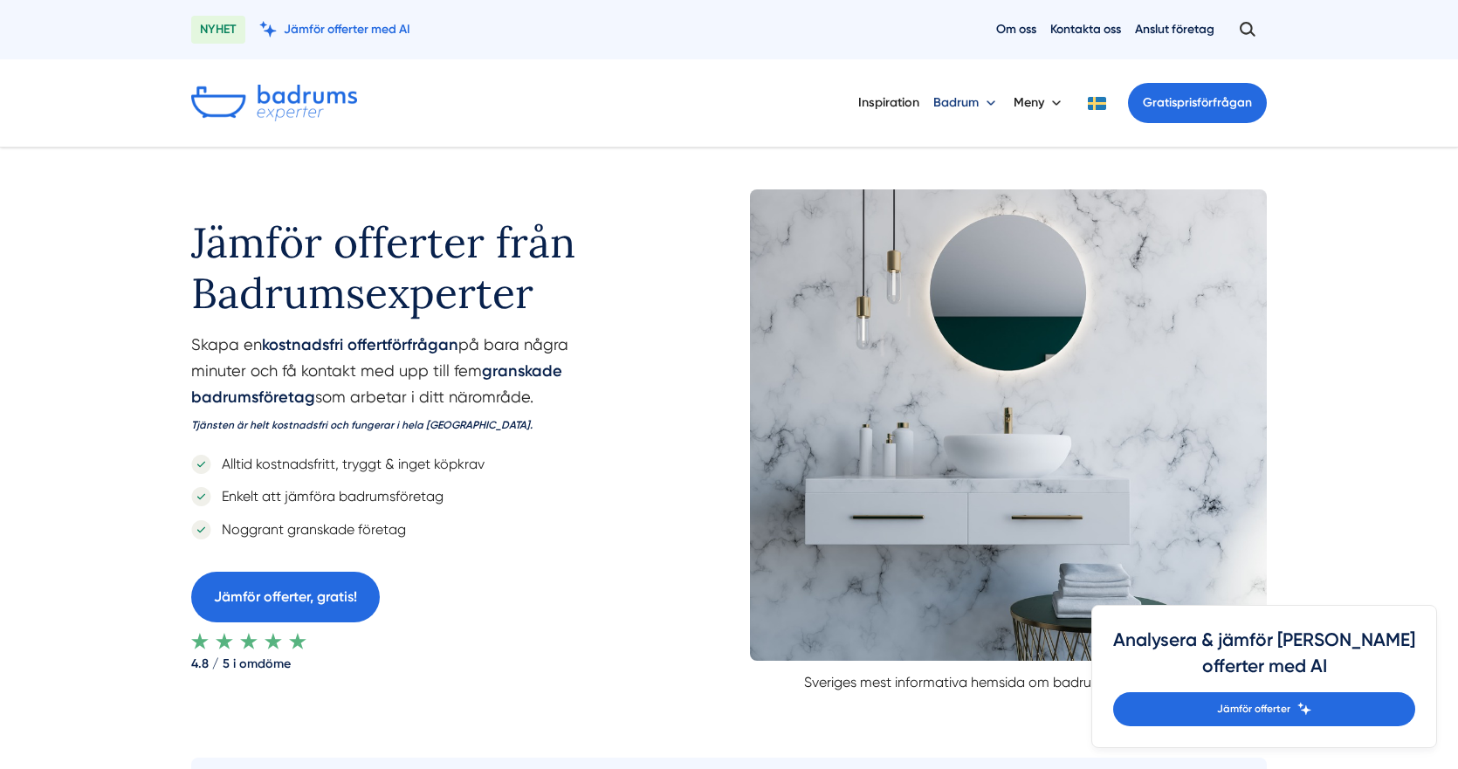
click at [982, 101] on button "Badrum" at bounding box center [966, 102] width 66 height 45
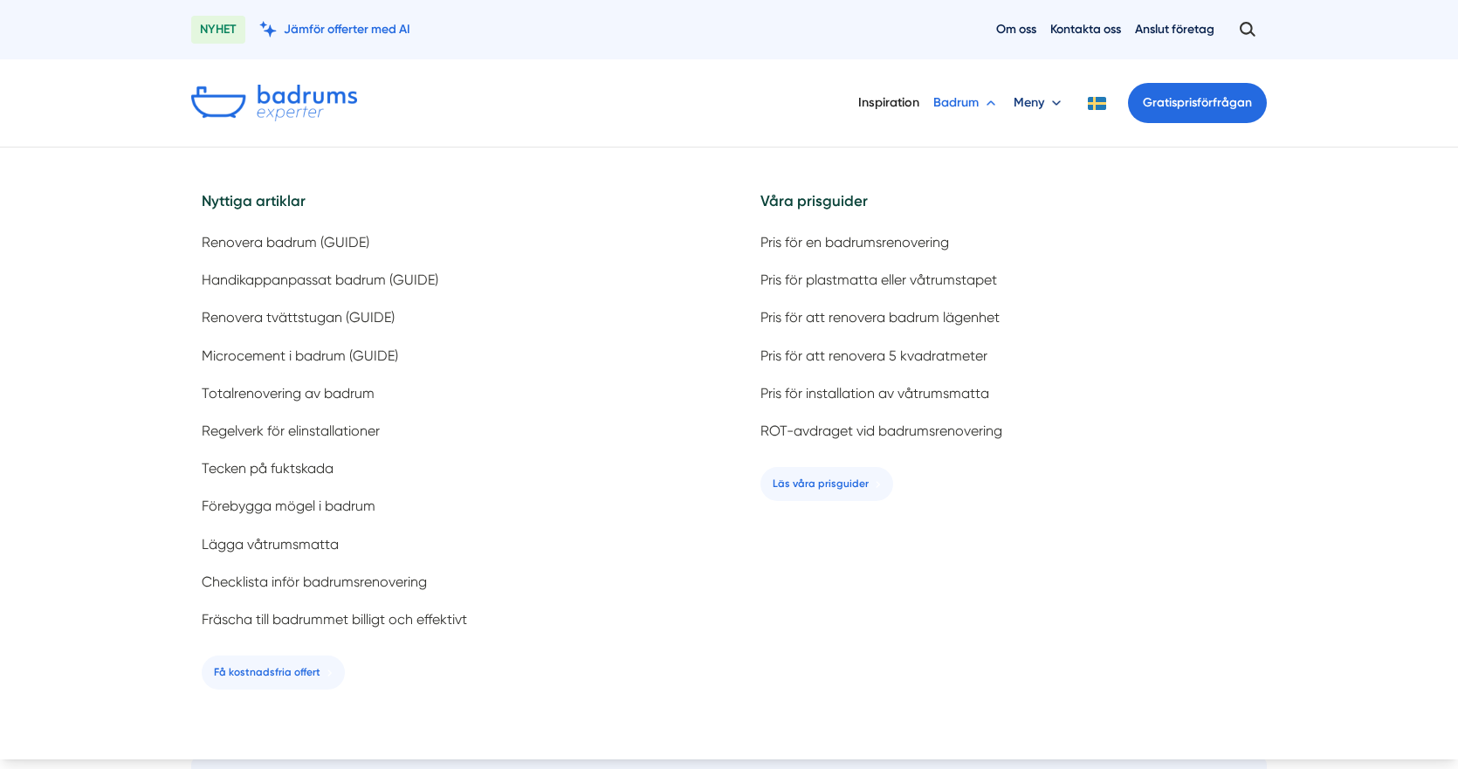
click at [1023, 100] on button "Meny" at bounding box center [1040, 102] width 52 height 45
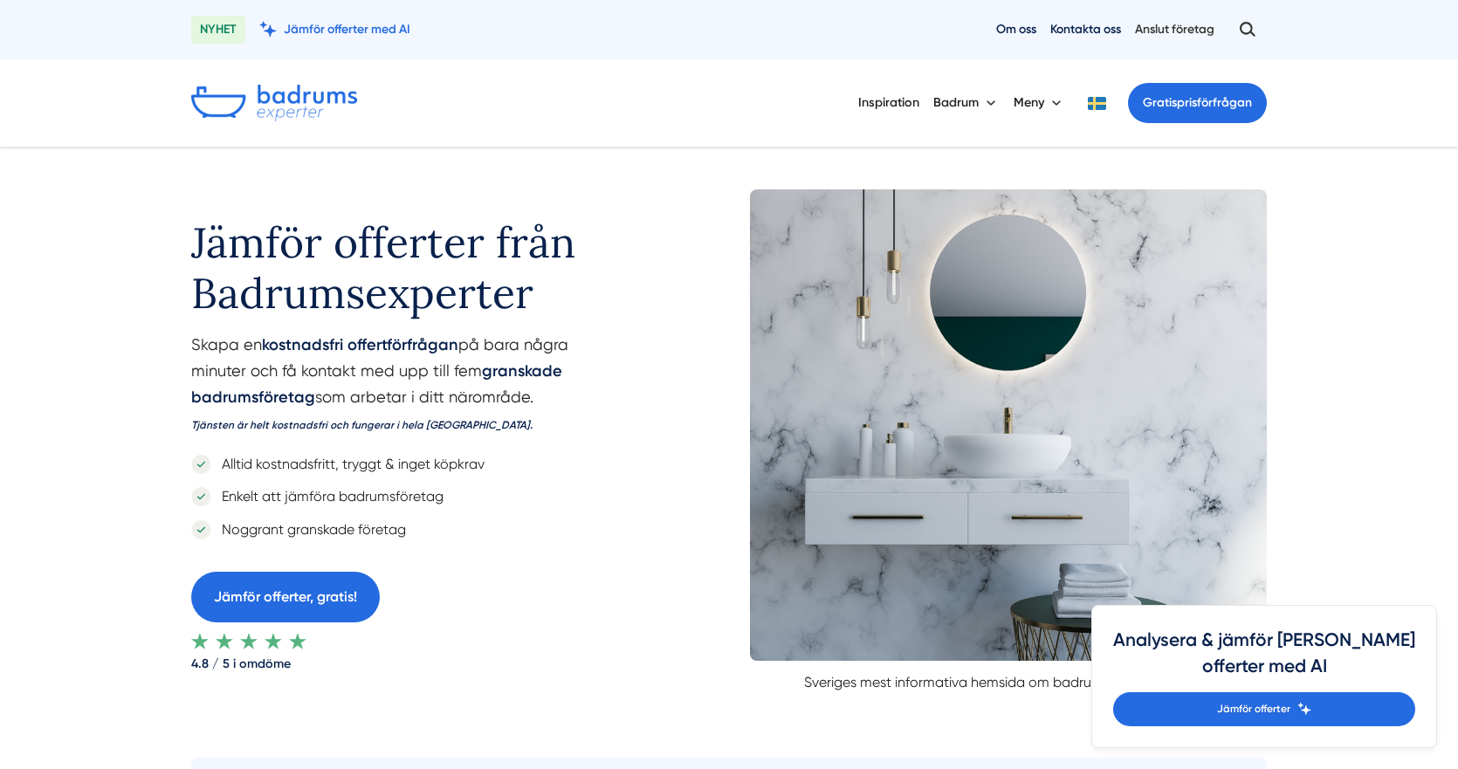
click at [1154, 33] on link "Anslut företag" at bounding box center [1174, 29] width 79 height 17
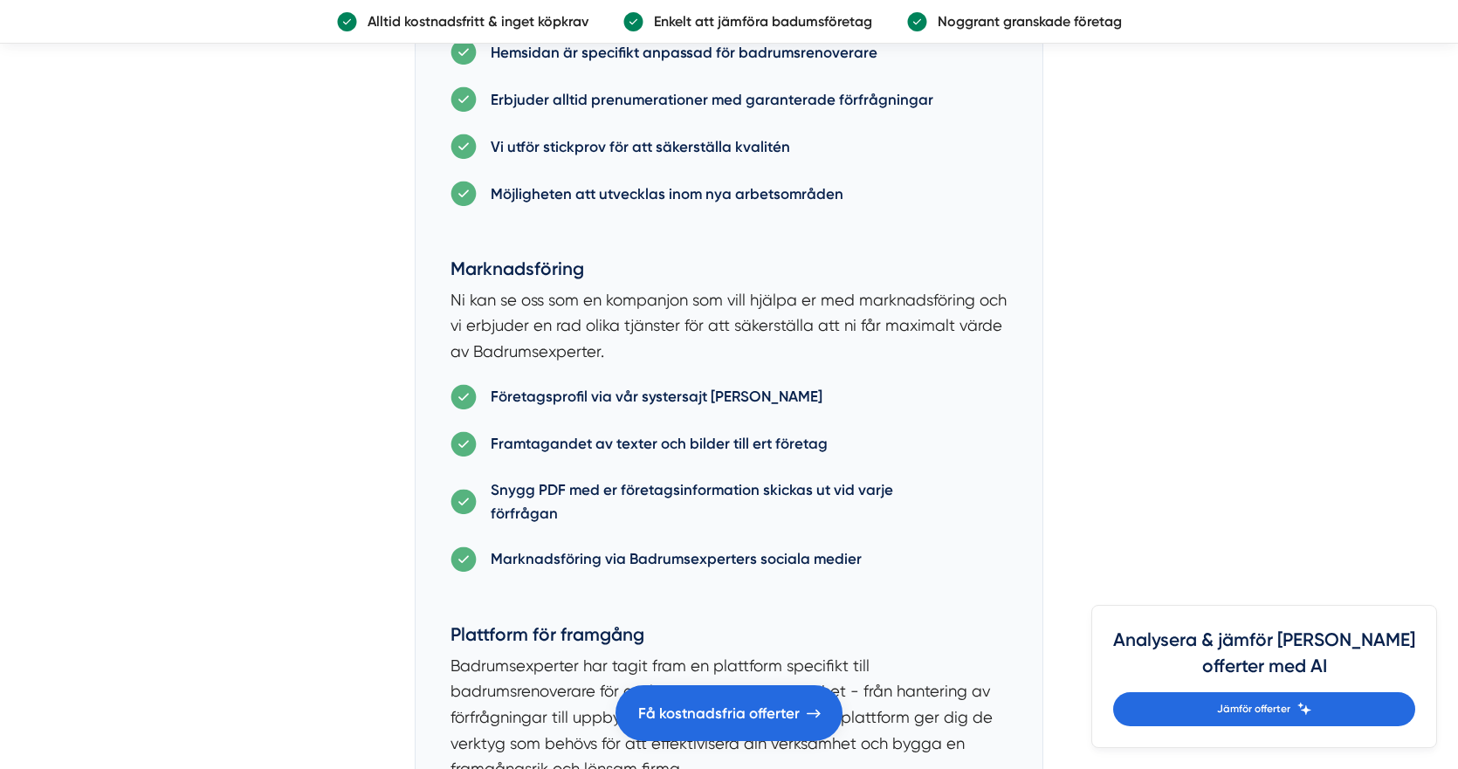
scroll to position [2183, 0]
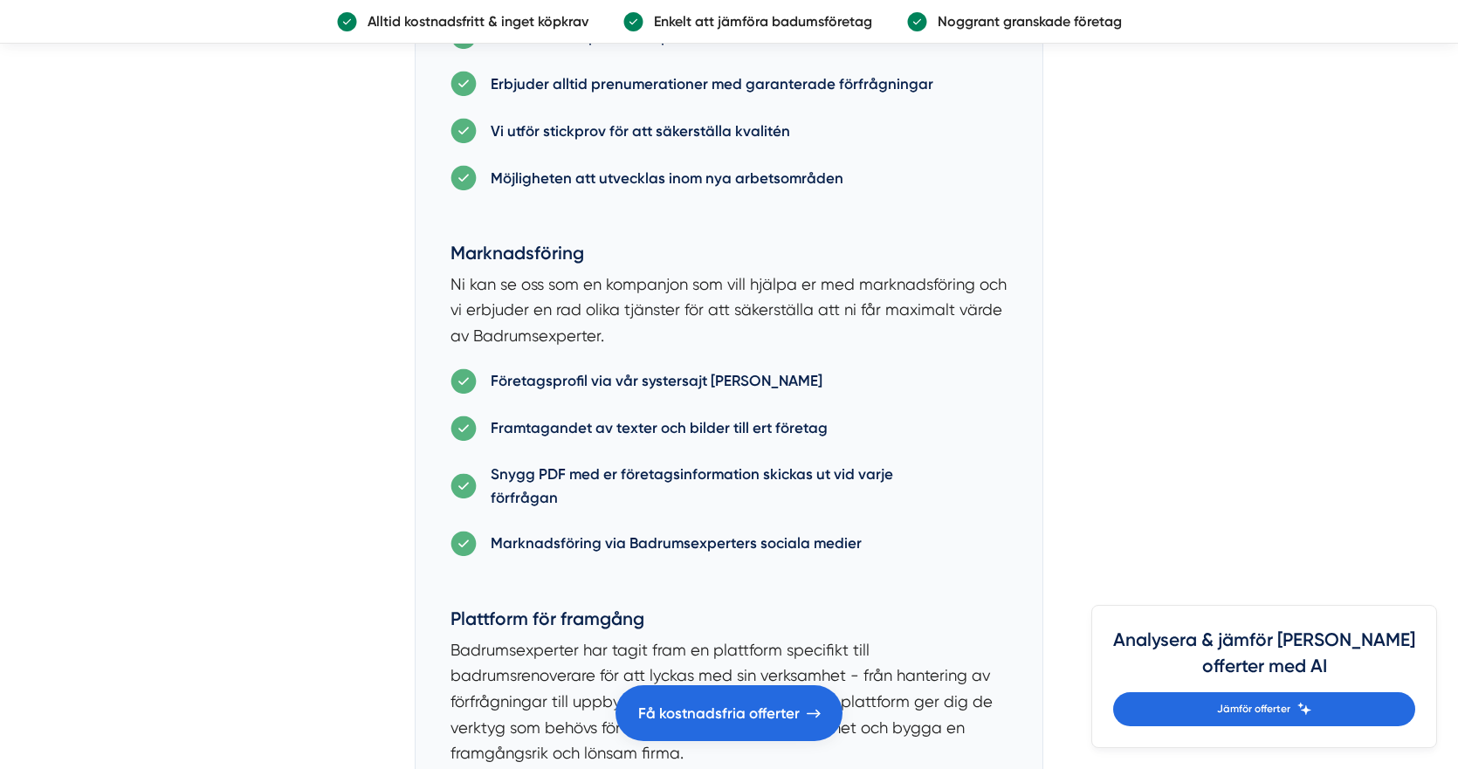
click at [694, 21] on p "Enkelt att jämföra badumsföretag" at bounding box center [758, 21] width 229 height 22
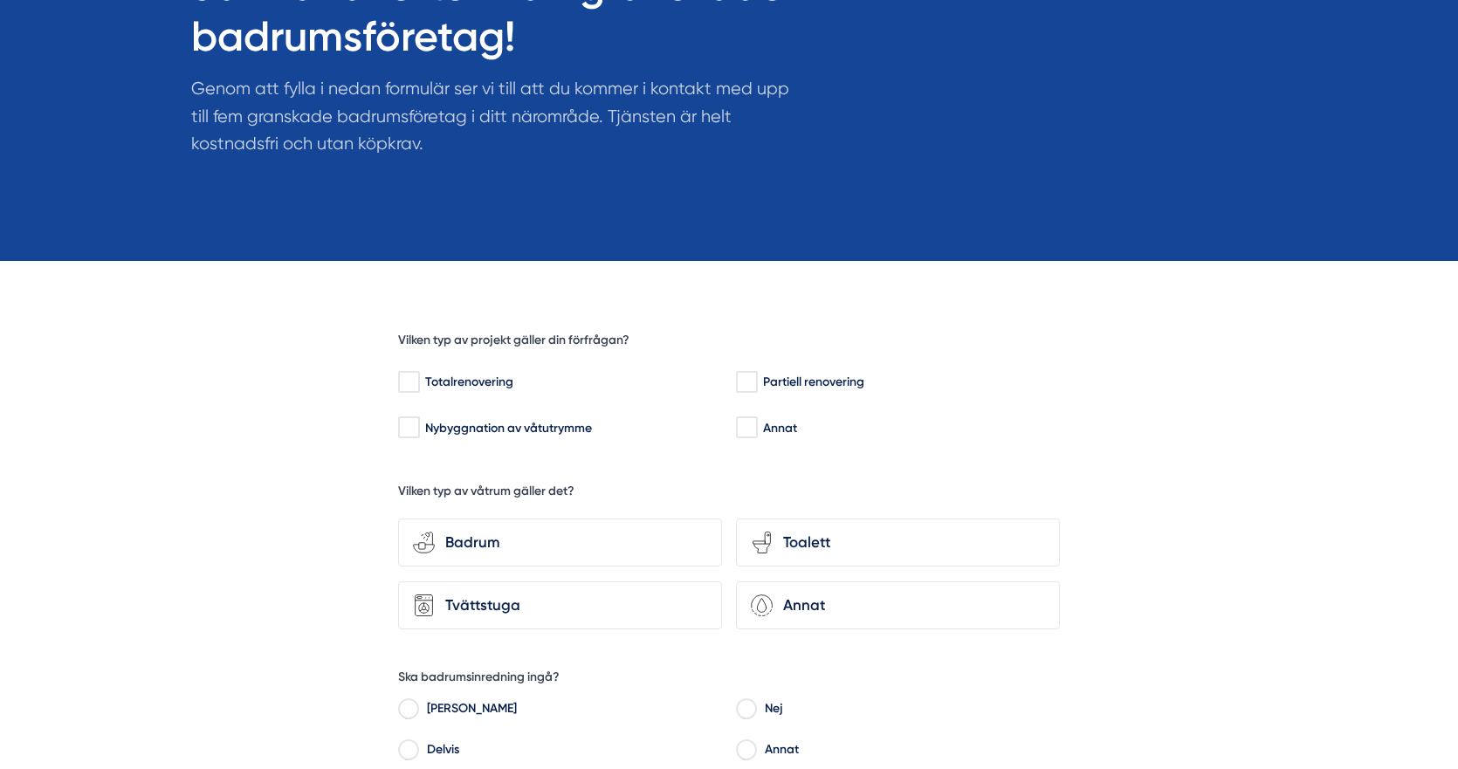
scroll to position [252, 0]
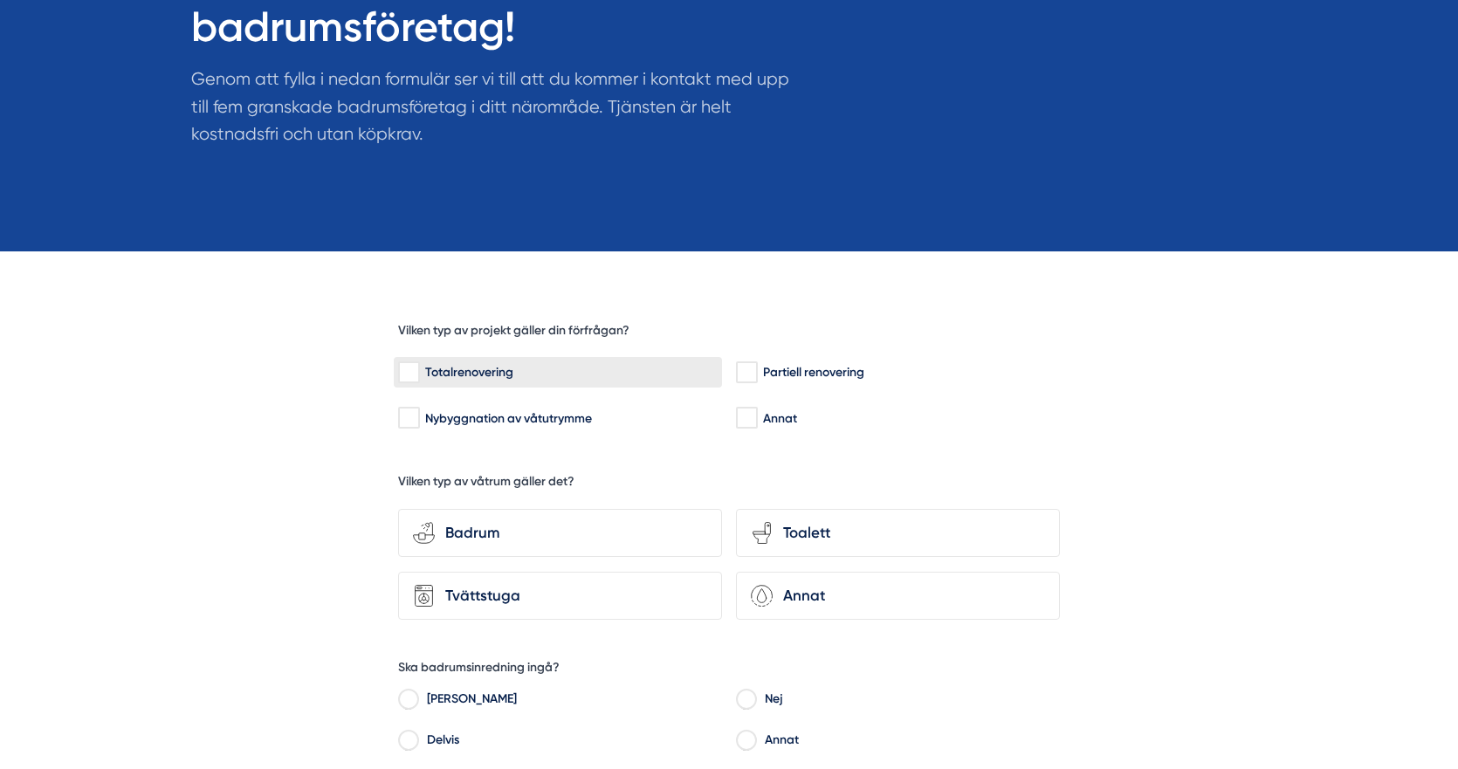
click at [448, 374] on div "Totalrenovering" at bounding box center [558, 372] width 320 height 17
click at [418, 374] on input "Totalrenovering" at bounding box center [408, 372] width 20 height 17
checkbox input "true"
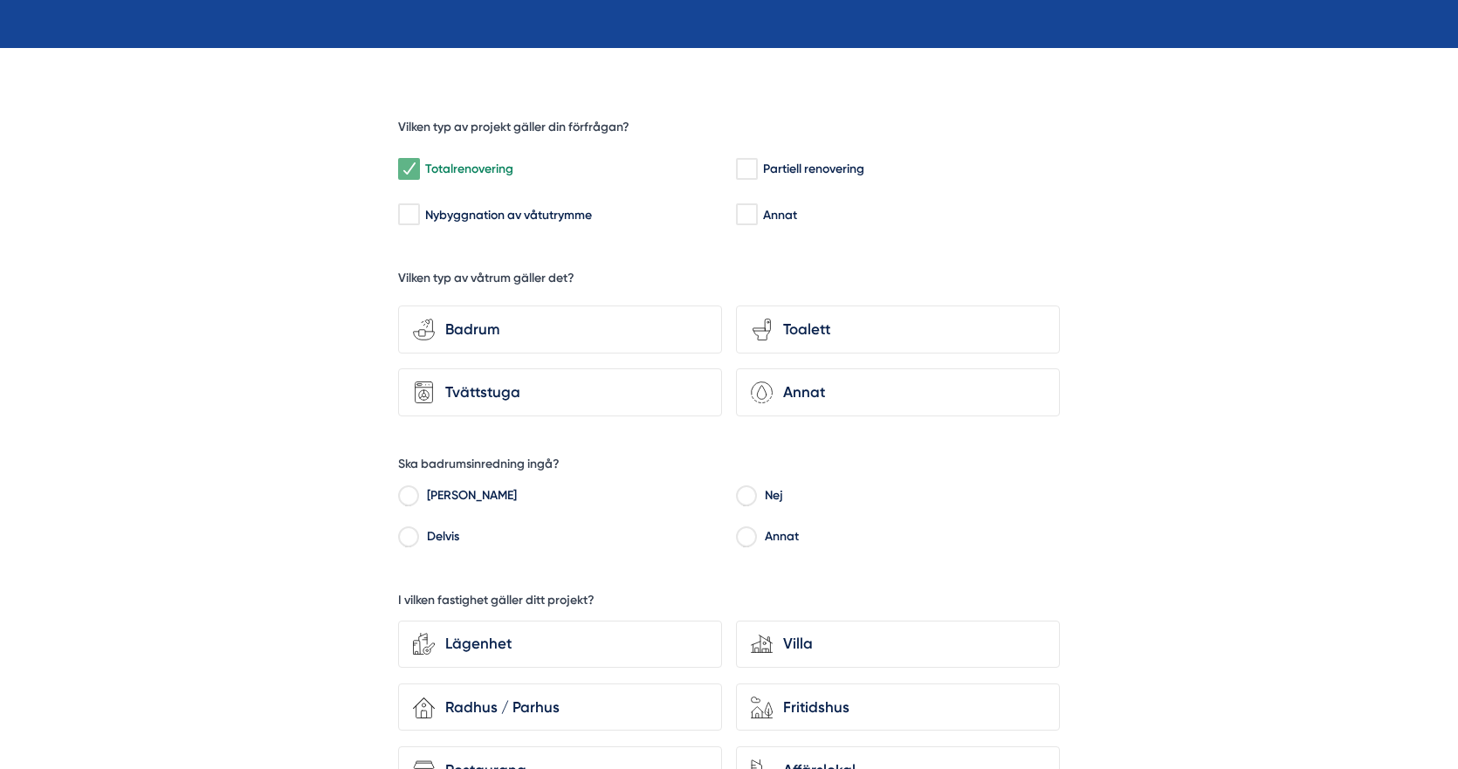
scroll to position [457, 0]
click at [837, 368] on div "Annat" at bounding box center [898, 392] width 324 height 48
click at [0, 0] on input "Annat" at bounding box center [0, 0] width 0 height 0
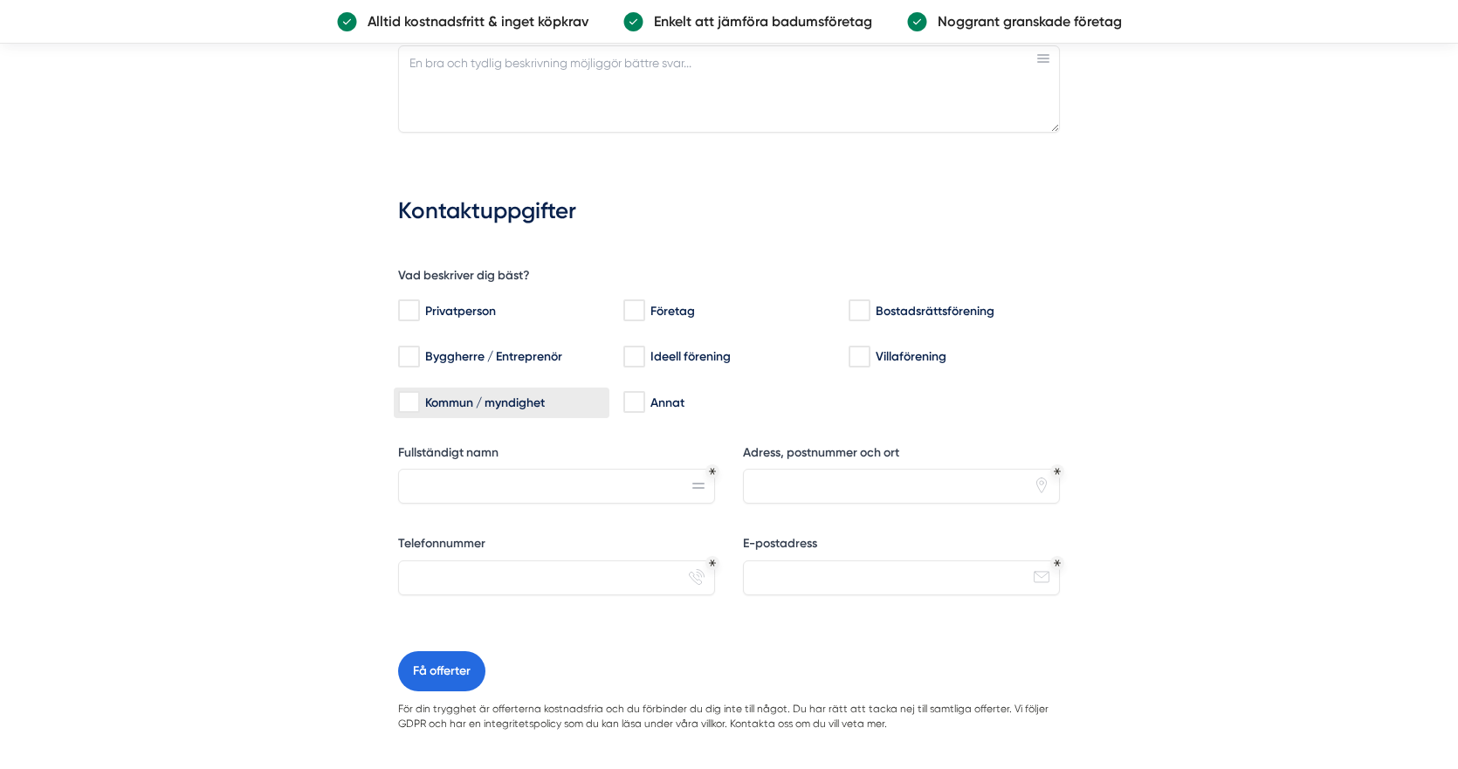
click at [458, 410] on div "Kommun / myndighet" at bounding box center [501, 402] width 207 height 17
click at [418, 410] on input "Kommun / myndighet" at bounding box center [408, 402] width 20 height 17
checkbox input "true"
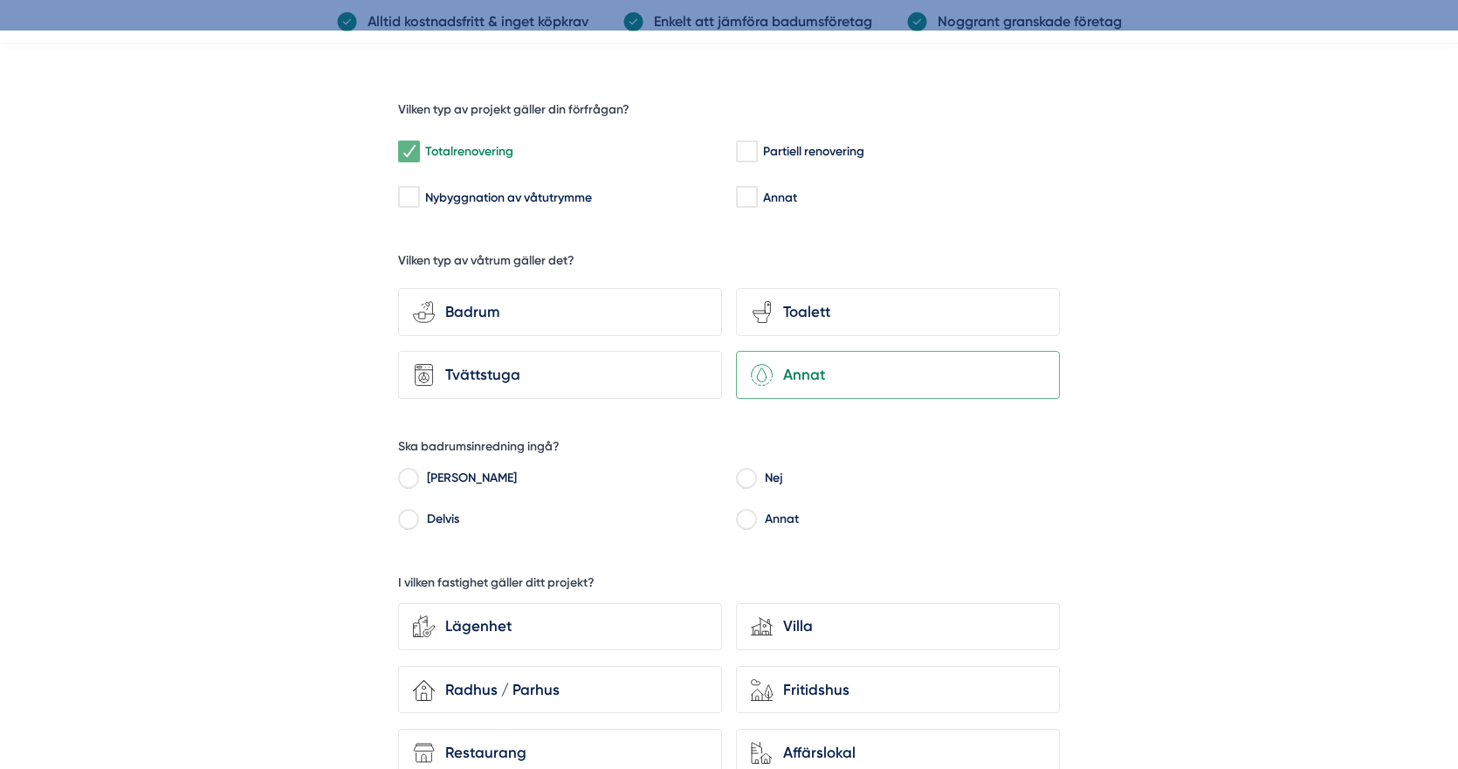
scroll to position [0, 0]
